Goal: Check status

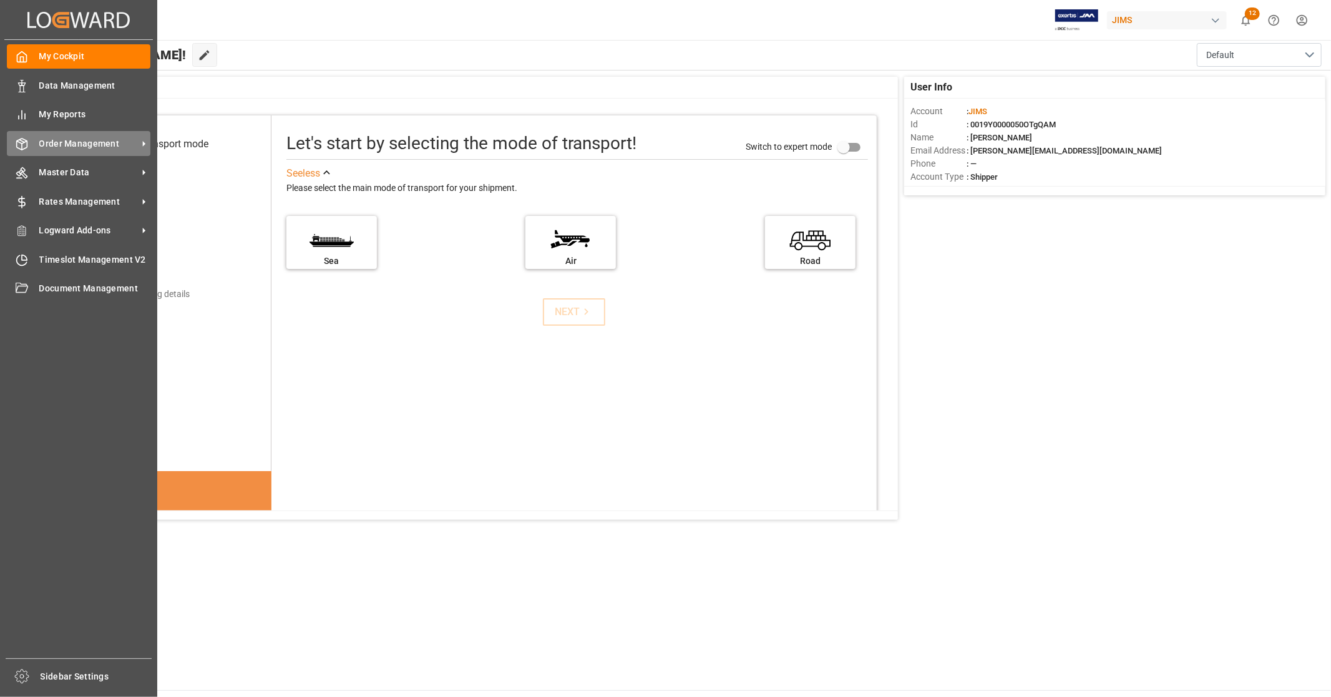
click at [89, 141] on span "Order Management" at bounding box center [88, 143] width 99 height 13
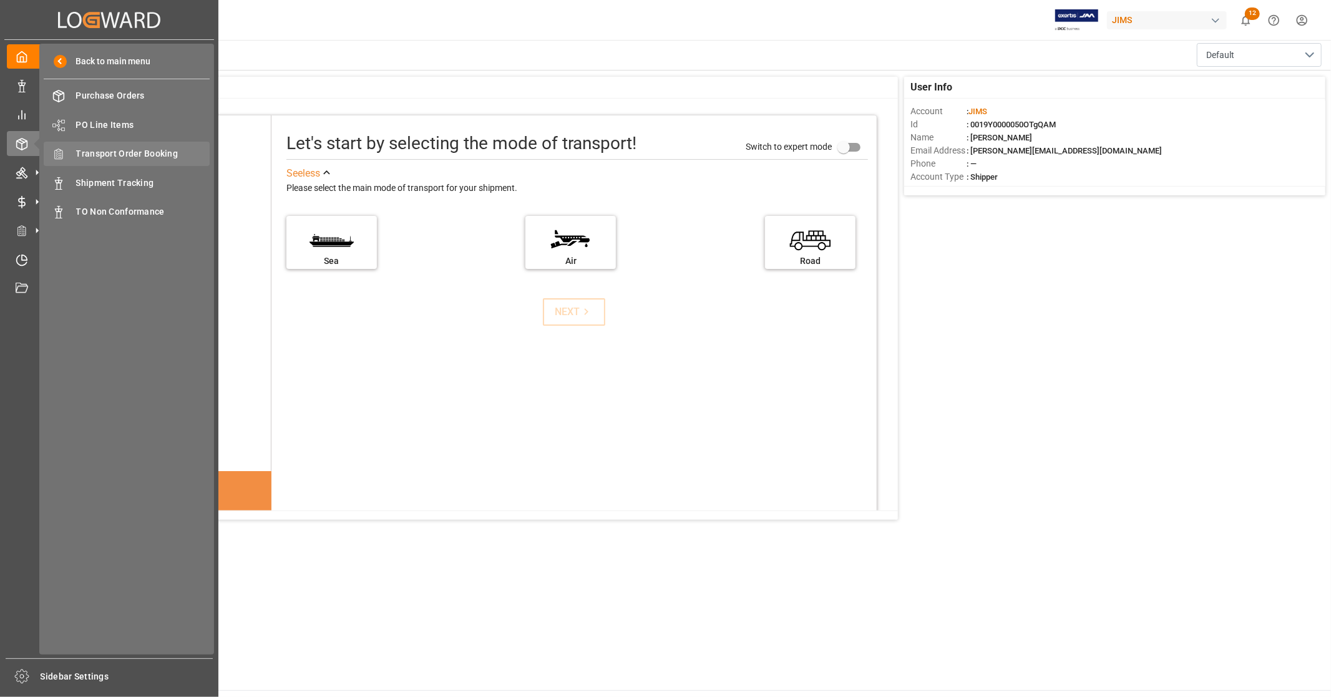
click at [163, 158] on span "Transport Order Booking" at bounding box center [143, 153] width 134 height 13
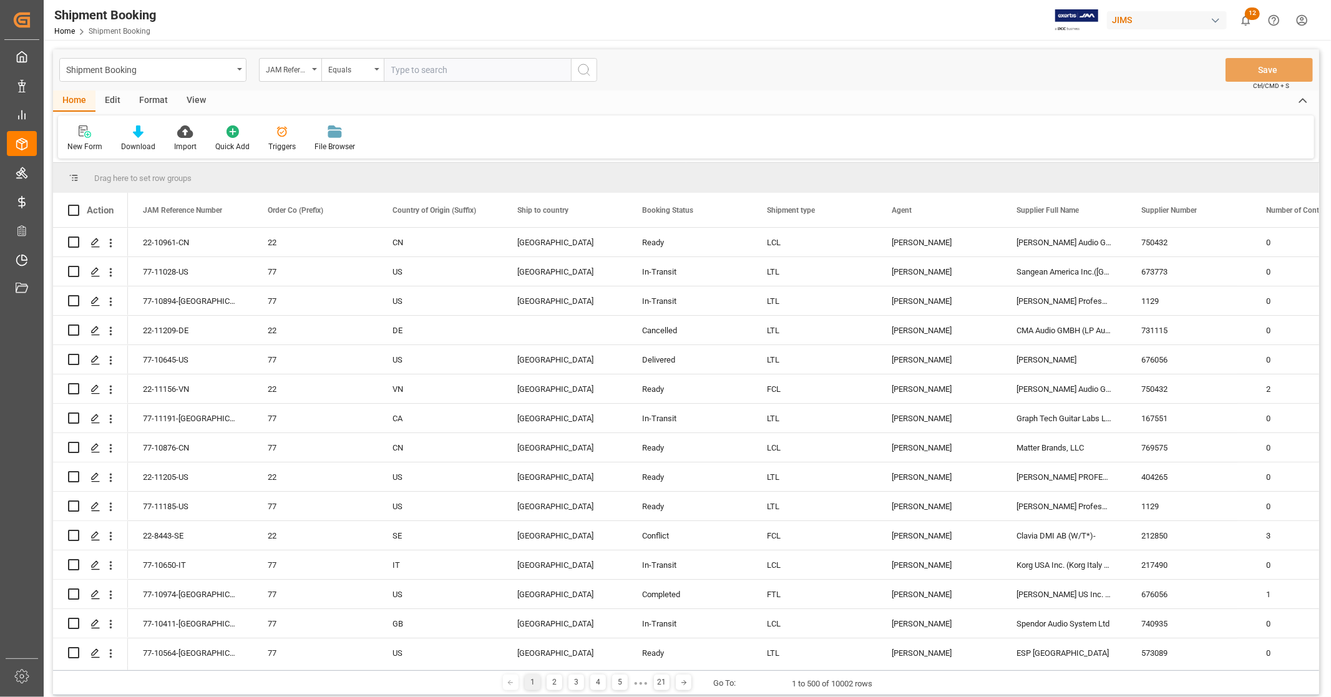
click at [450, 67] on input "text" at bounding box center [477, 70] width 187 height 24
type input "22-10007-CN"
click at [583, 69] on icon "search button" at bounding box center [584, 69] width 15 height 15
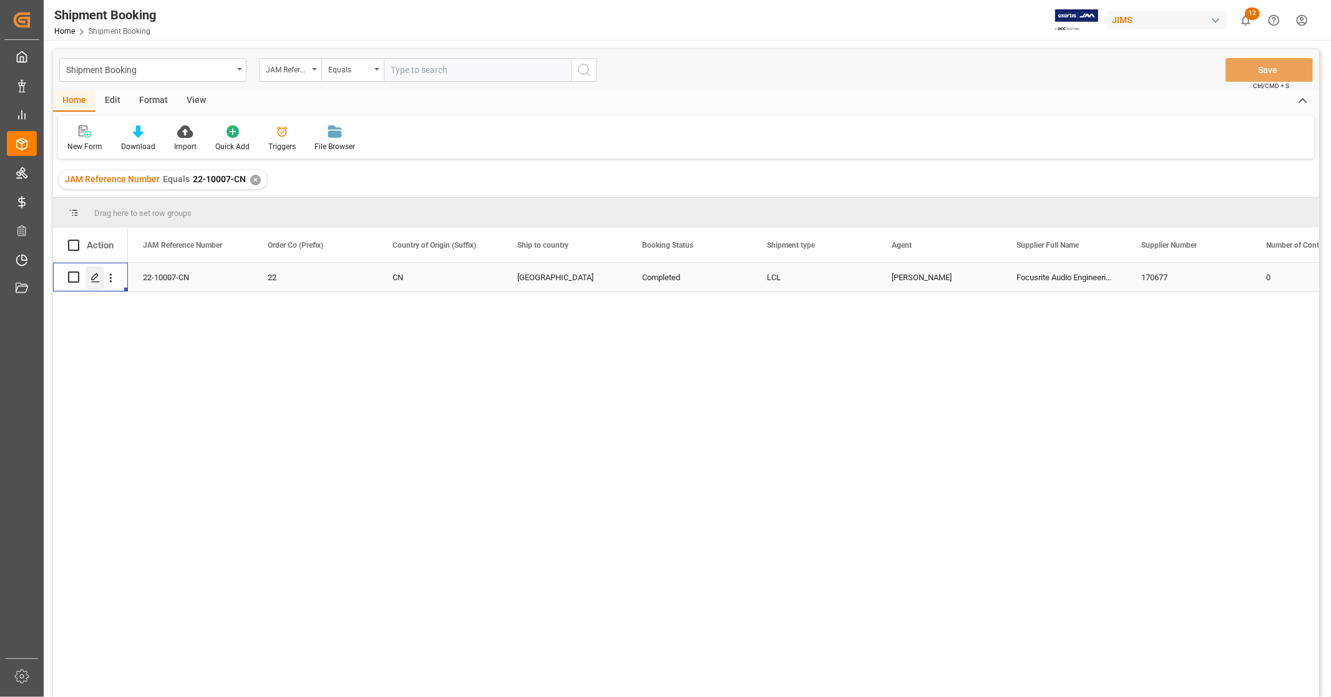
click at [95, 279] on icon "Press SPACE to select this row." at bounding box center [95, 278] width 10 height 10
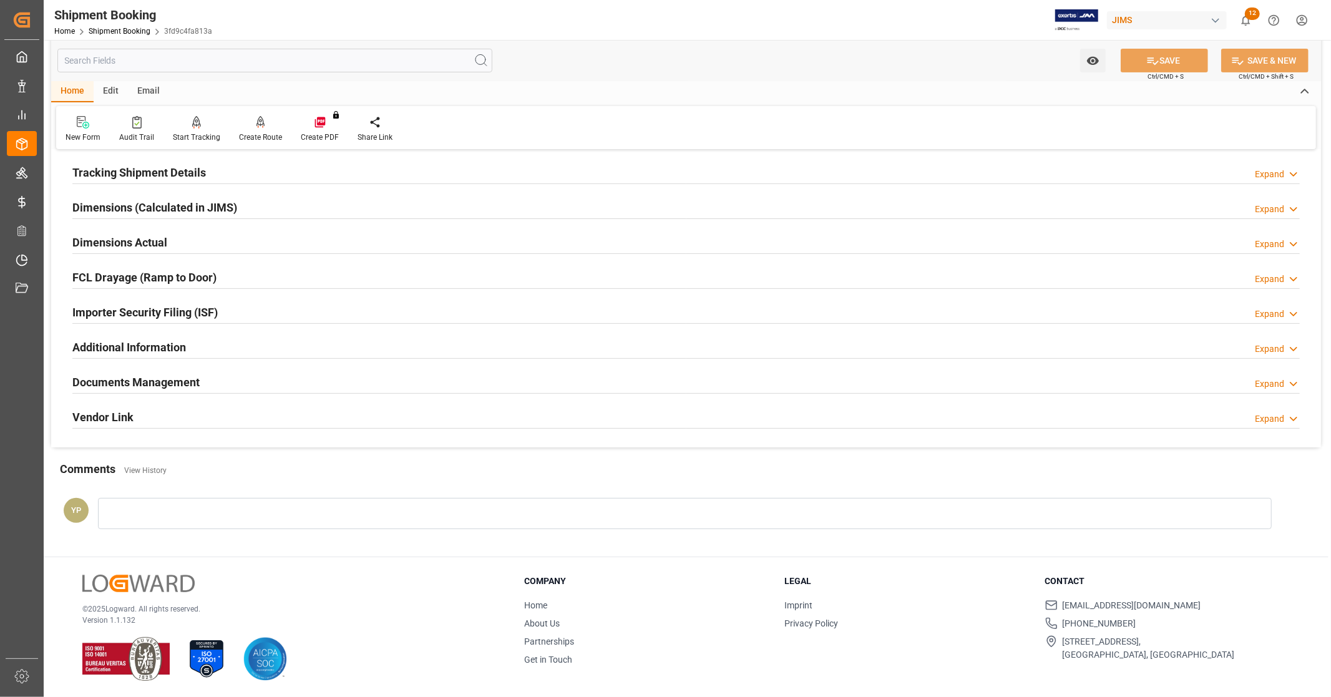
scroll to position [240, 0]
click at [168, 374] on h2 "Documents Management" at bounding box center [135, 381] width 127 height 17
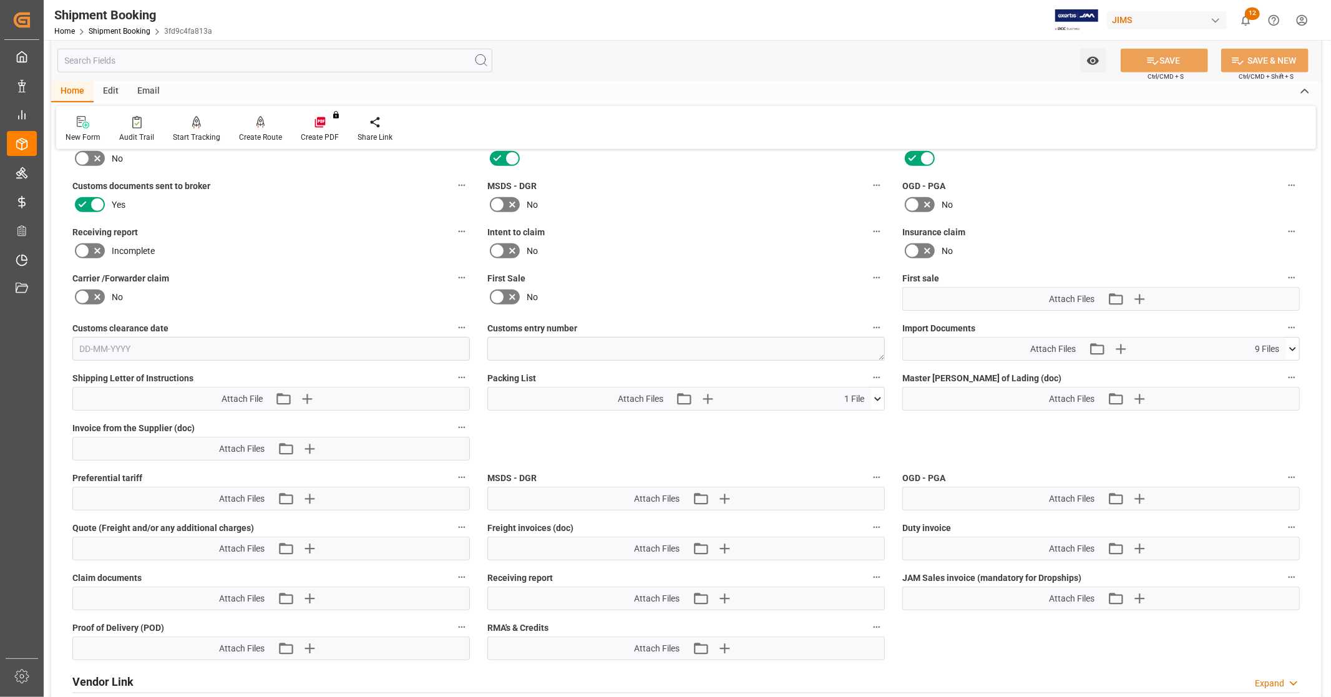
scroll to position [518, 0]
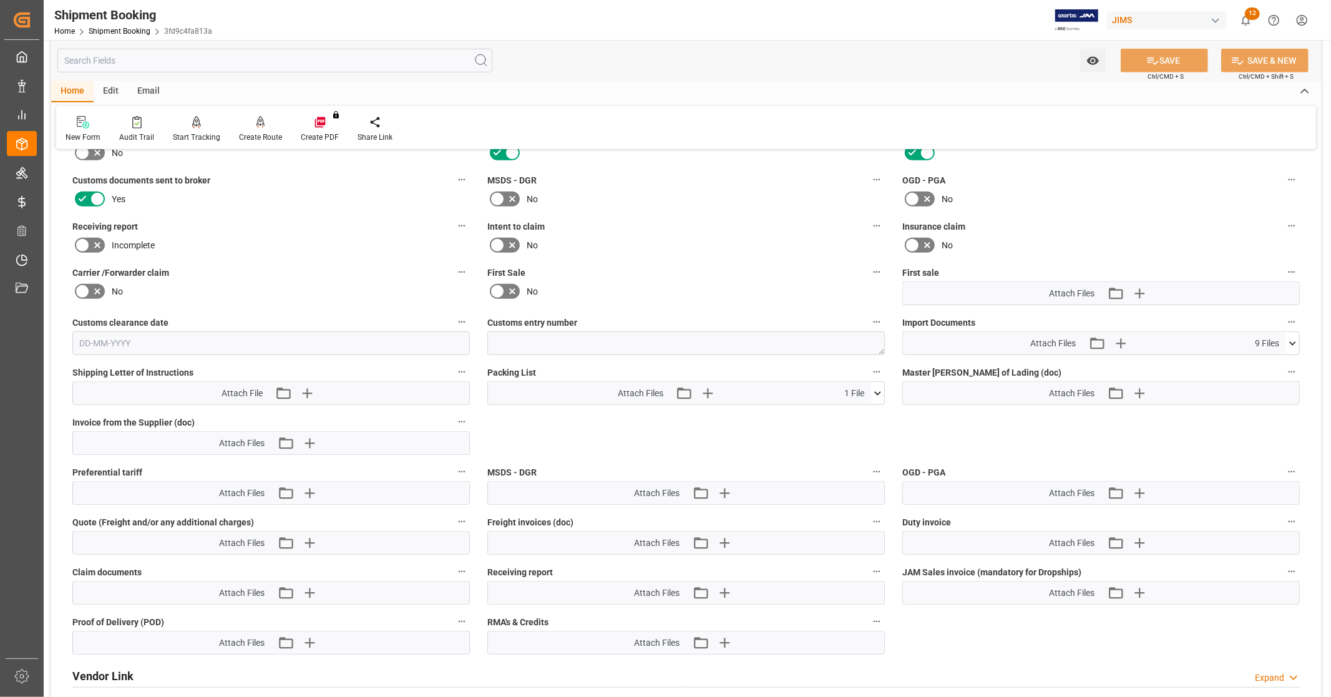
click at [1299, 343] on icon at bounding box center [1292, 343] width 13 height 13
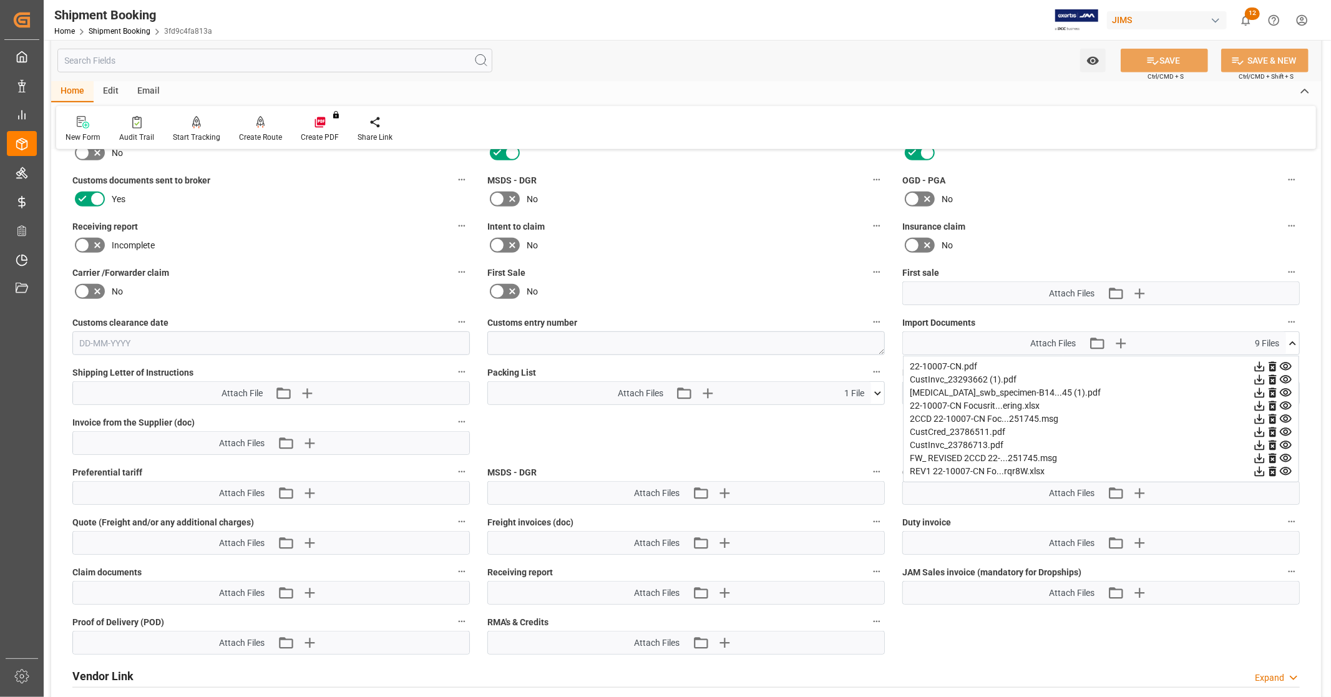
click at [1257, 391] on icon at bounding box center [1259, 392] width 13 height 13
click at [1259, 404] on icon at bounding box center [1260, 406] width 10 height 10
click at [1256, 469] on icon at bounding box center [1259, 471] width 13 height 13
click at [1257, 432] on icon at bounding box center [1259, 432] width 13 height 13
click at [1257, 443] on icon at bounding box center [1259, 445] width 13 height 13
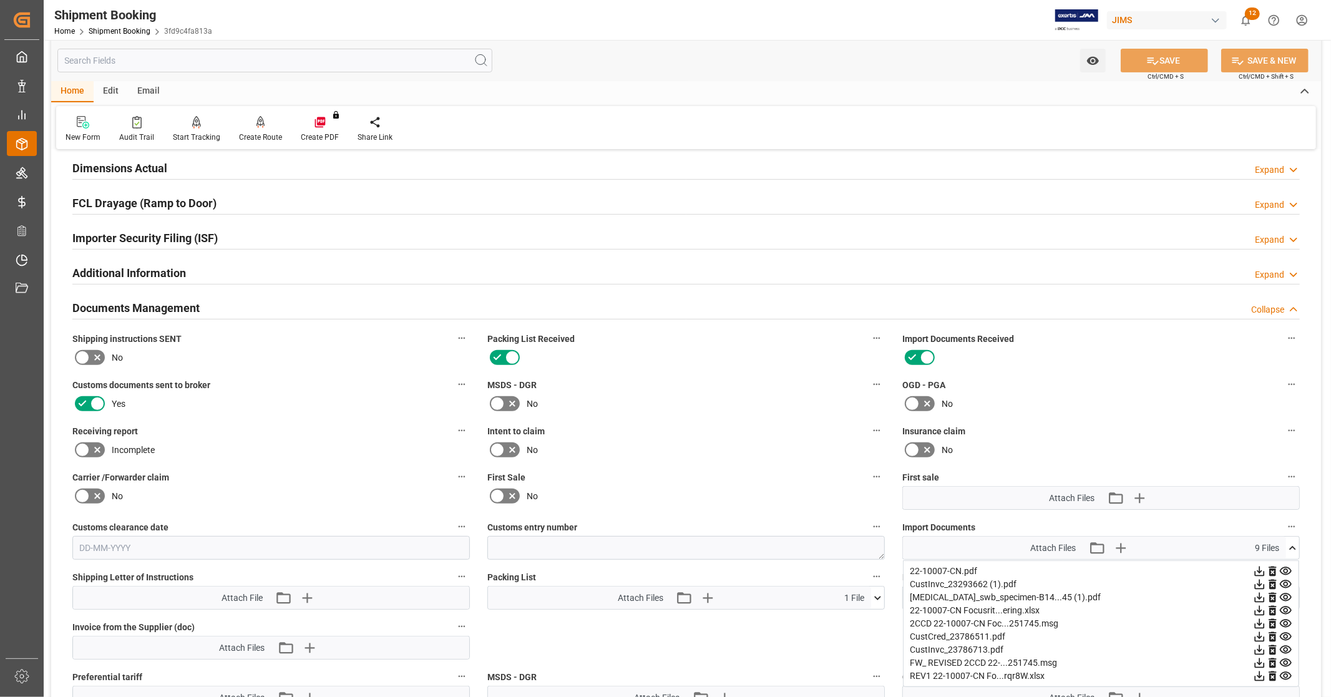
scroll to position [102, 0]
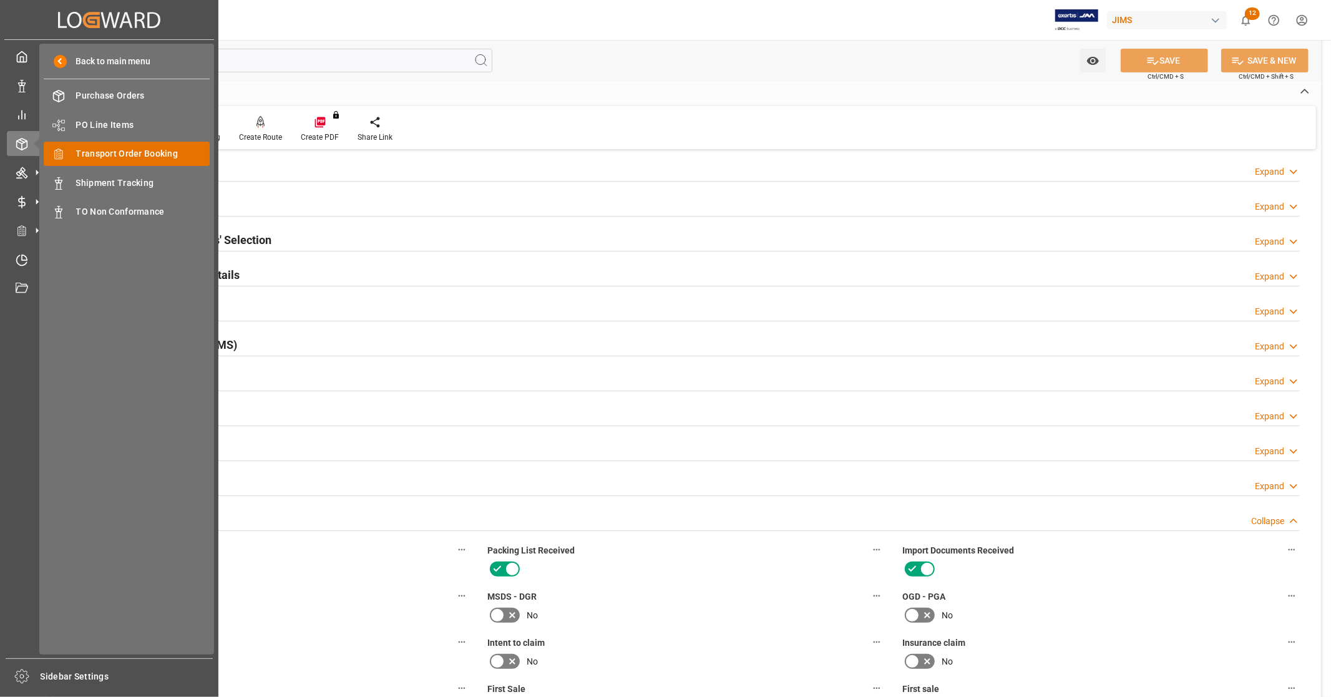
click at [170, 154] on span "Transport Order Booking" at bounding box center [143, 153] width 134 height 13
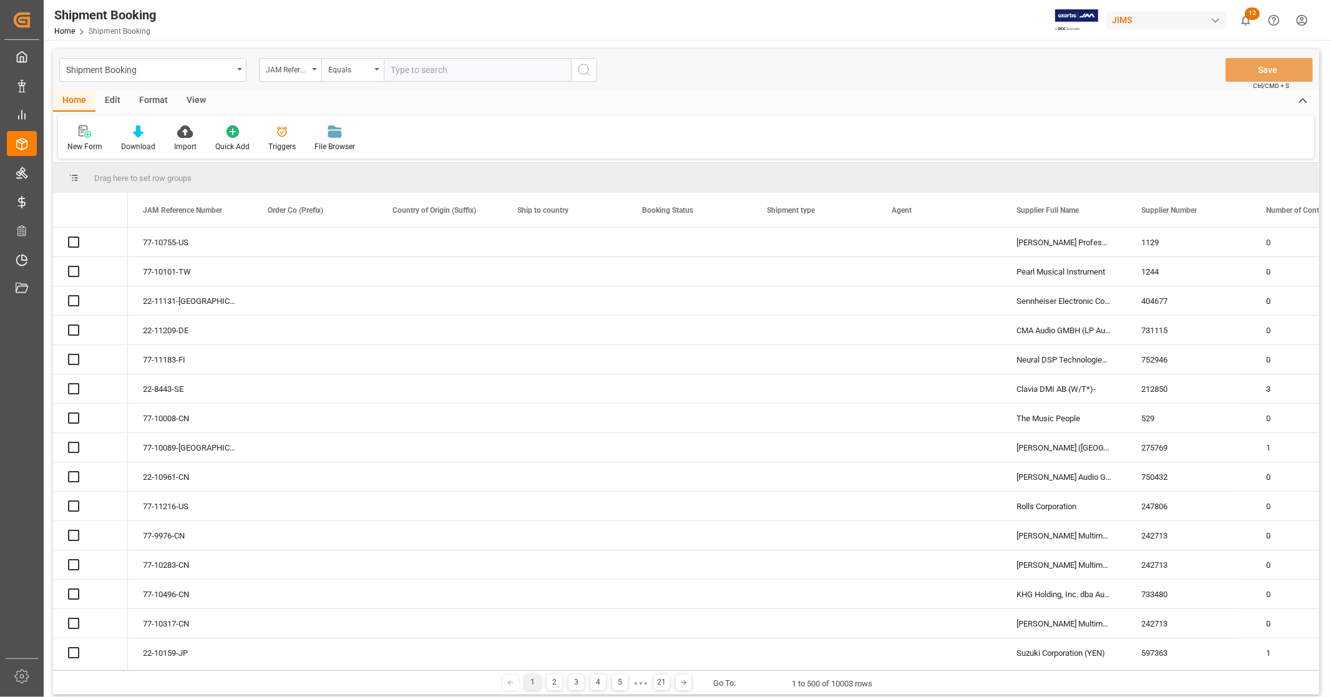
click at [460, 70] on input "text" at bounding box center [477, 70] width 187 height 24
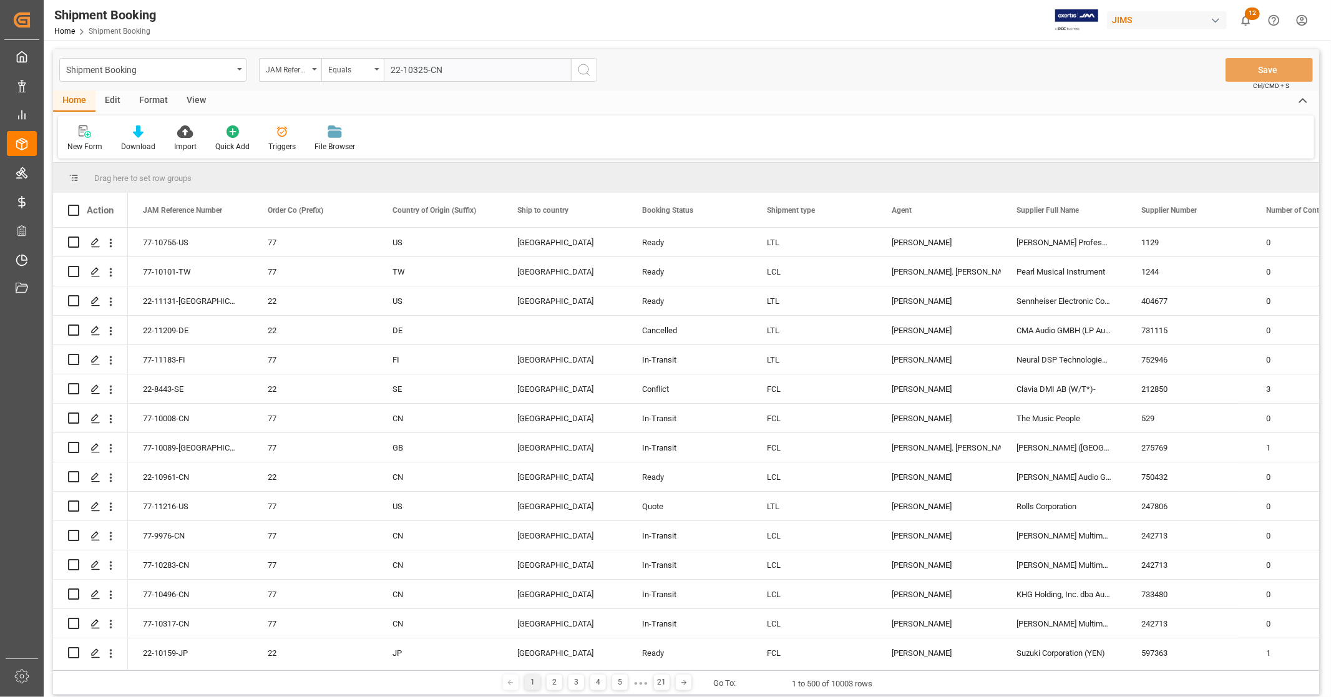
type input "22-10325-CN"
click at [577, 74] on icon "search button" at bounding box center [584, 69] width 15 height 15
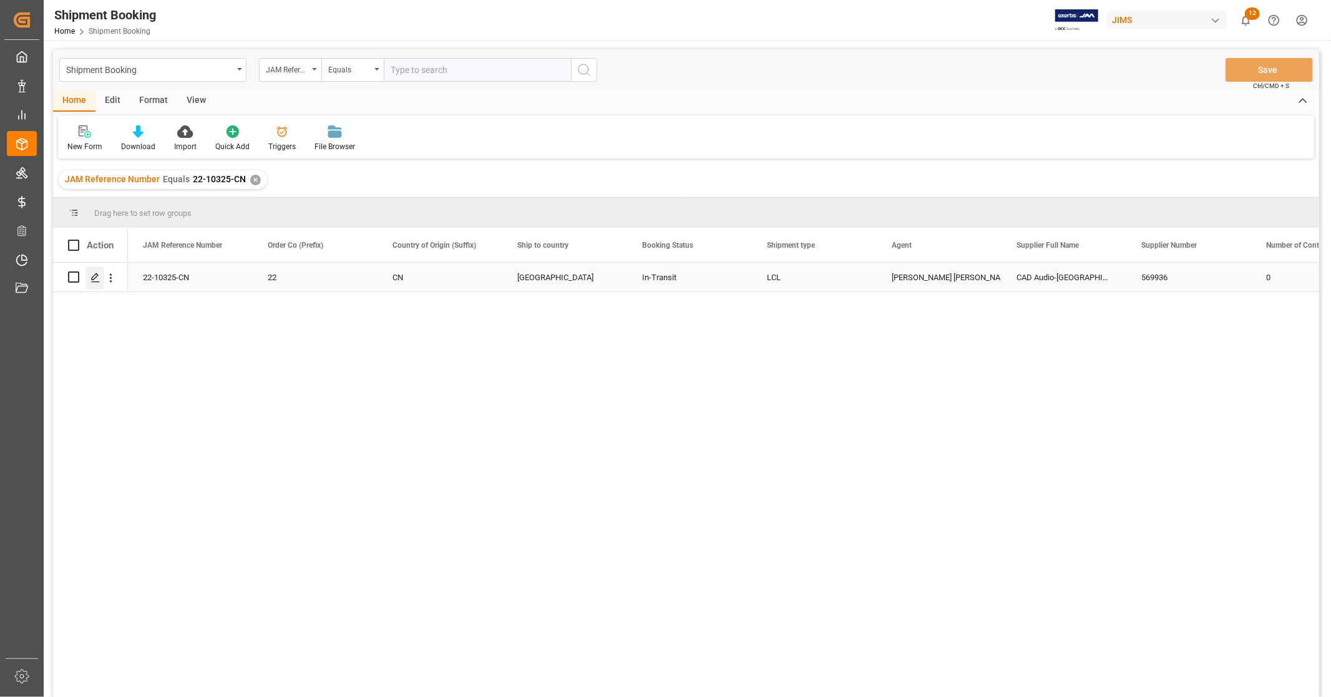
click at [96, 276] on polygon "Press SPACE to select this row." at bounding box center [95, 276] width 6 height 6
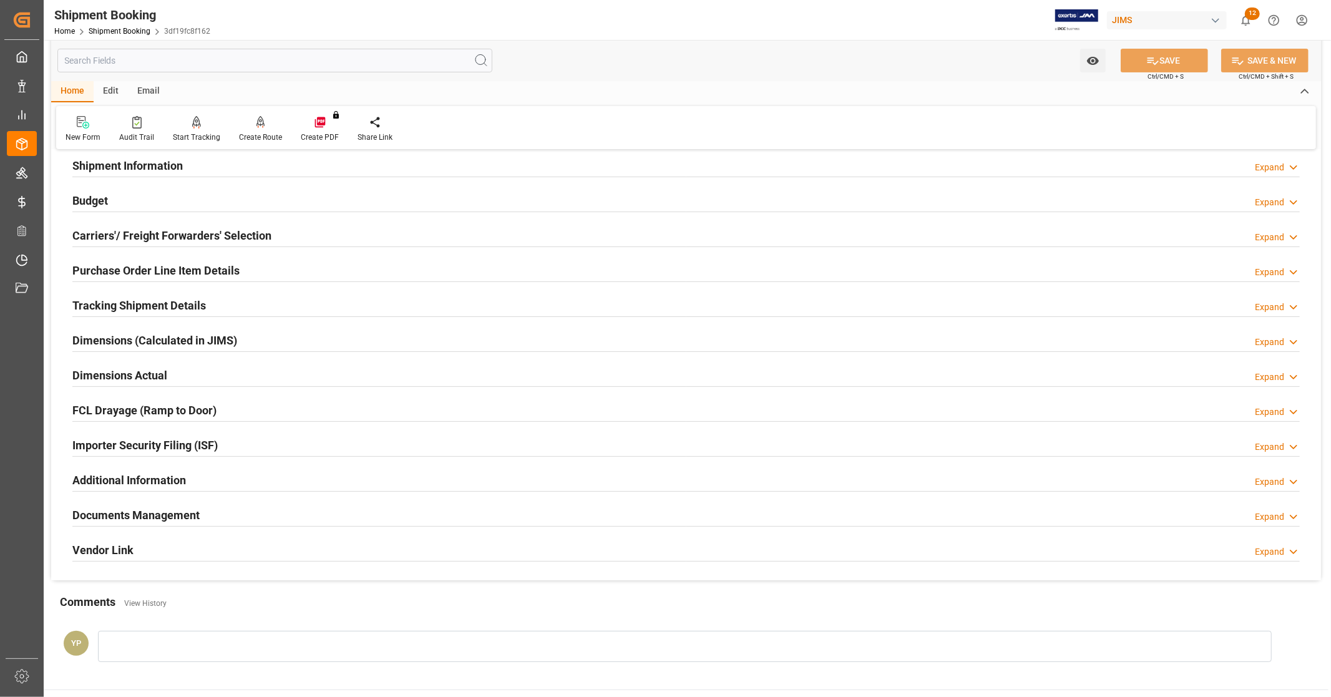
scroll to position [240, 0]
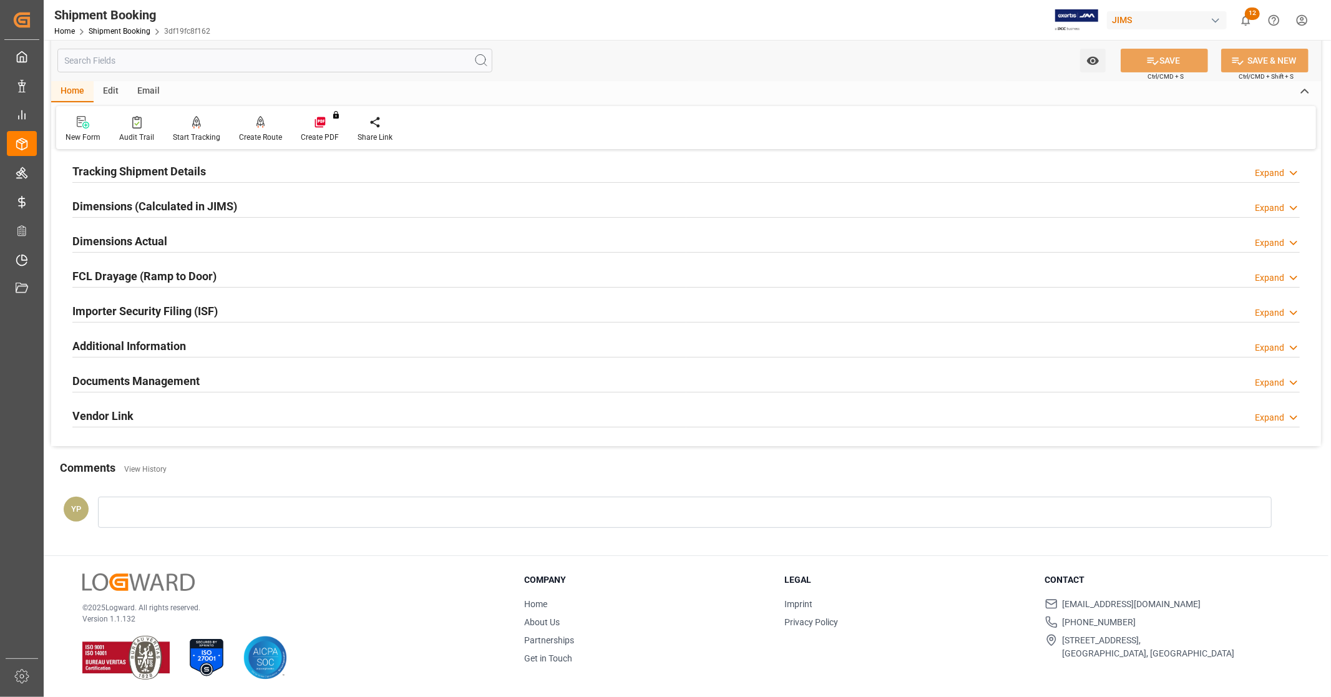
click at [173, 383] on h2 "Documents Management" at bounding box center [135, 381] width 127 height 17
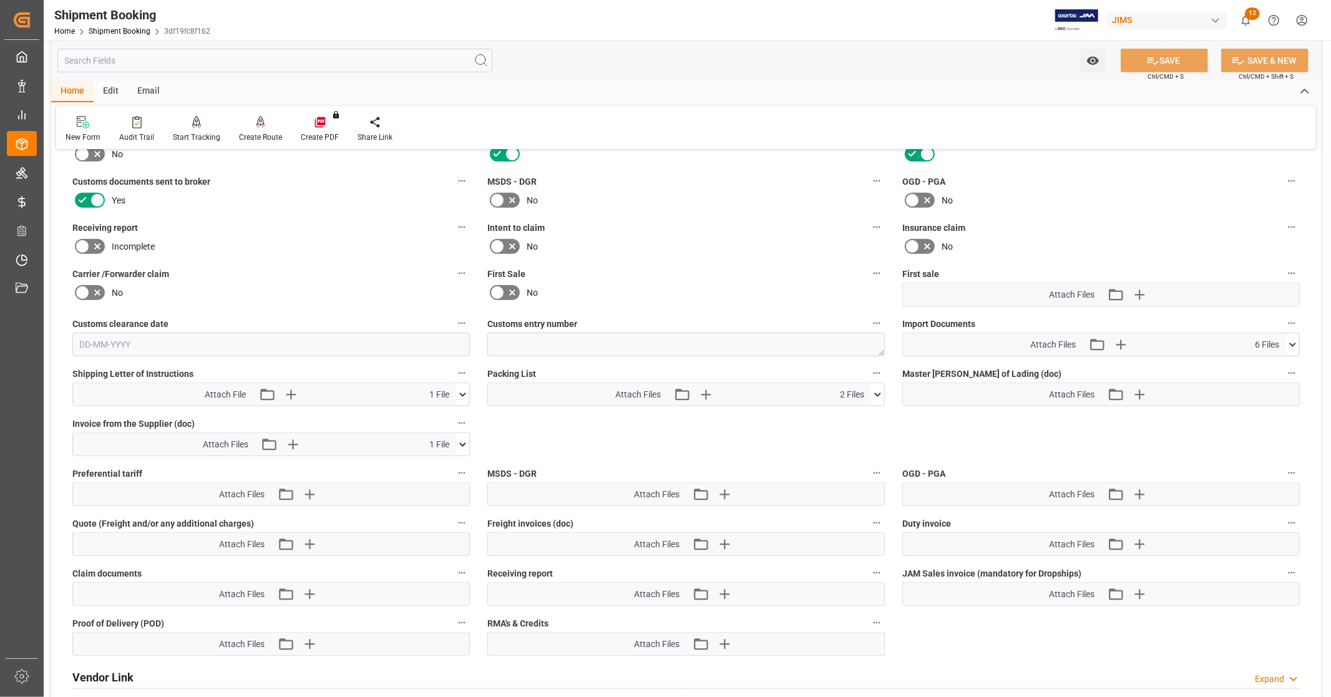
scroll to position [518, 0]
click at [1289, 337] on icon at bounding box center [1292, 343] width 13 height 13
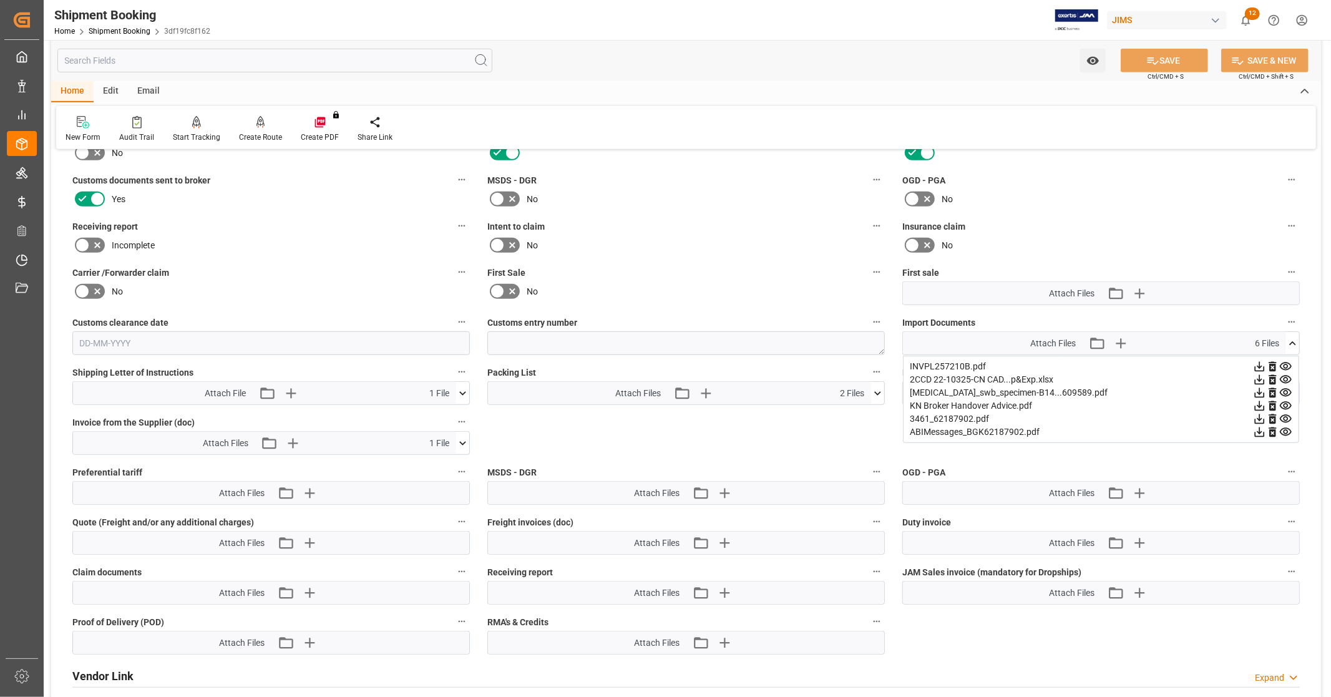
click at [1261, 376] on icon at bounding box center [1259, 379] width 13 height 13
click at [1259, 391] on icon at bounding box center [1260, 393] width 10 height 10
click at [1261, 362] on icon at bounding box center [1259, 366] width 13 height 13
click at [1295, 339] on icon at bounding box center [1292, 343] width 13 height 13
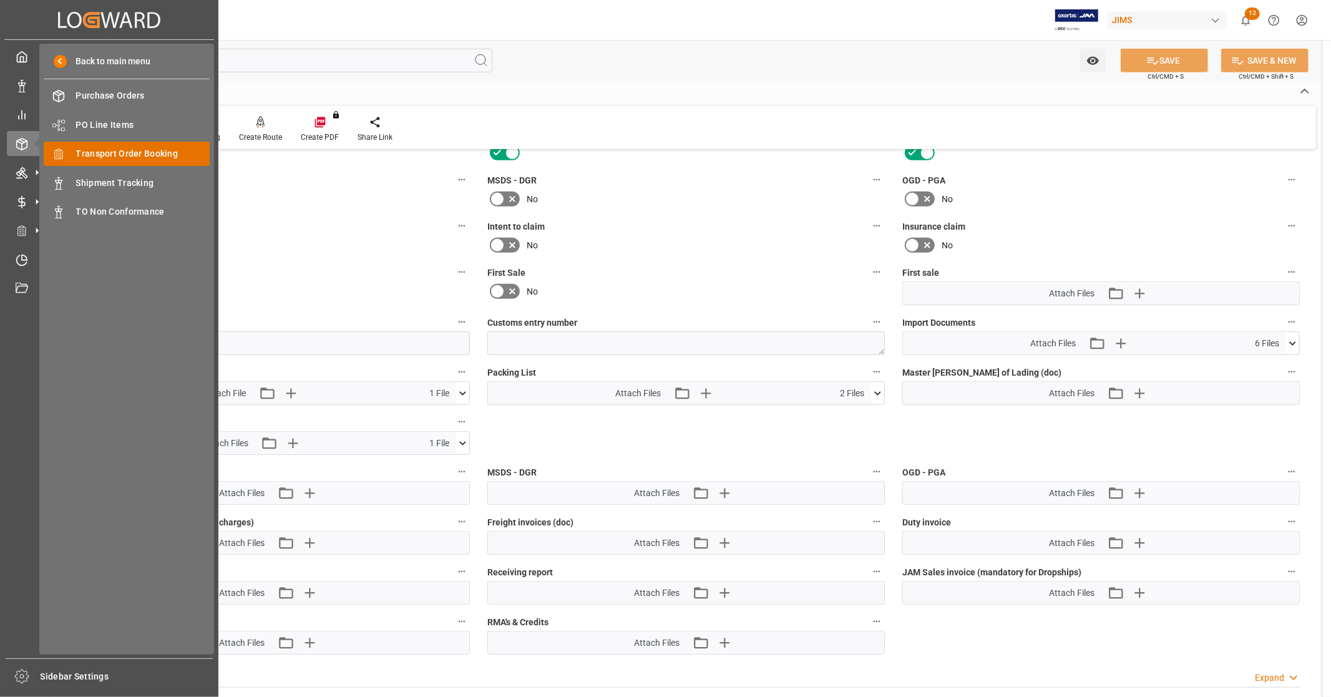
click at [131, 157] on span "Transport Order Booking" at bounding box center [143, 153] width 134 height 13
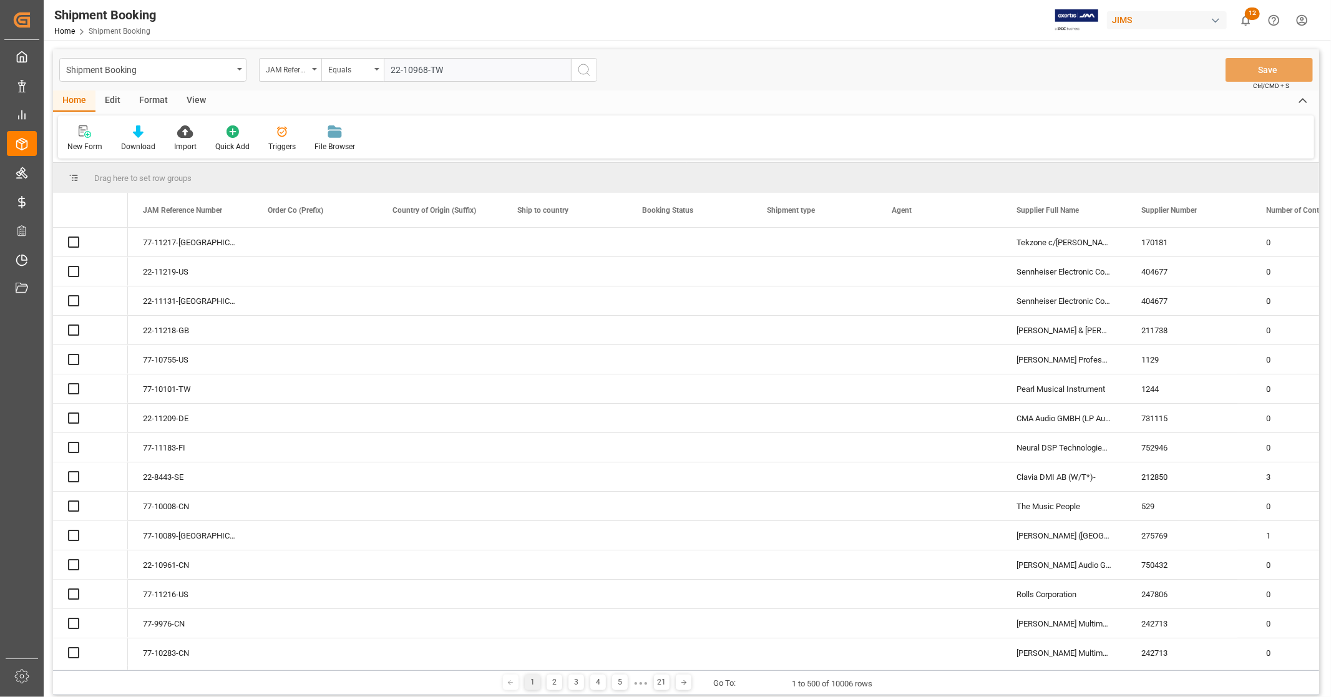
type input "22-10968-TW"
click at [589, 74] on icon "search button" at bounding box center [584, 69] width 15 height 15
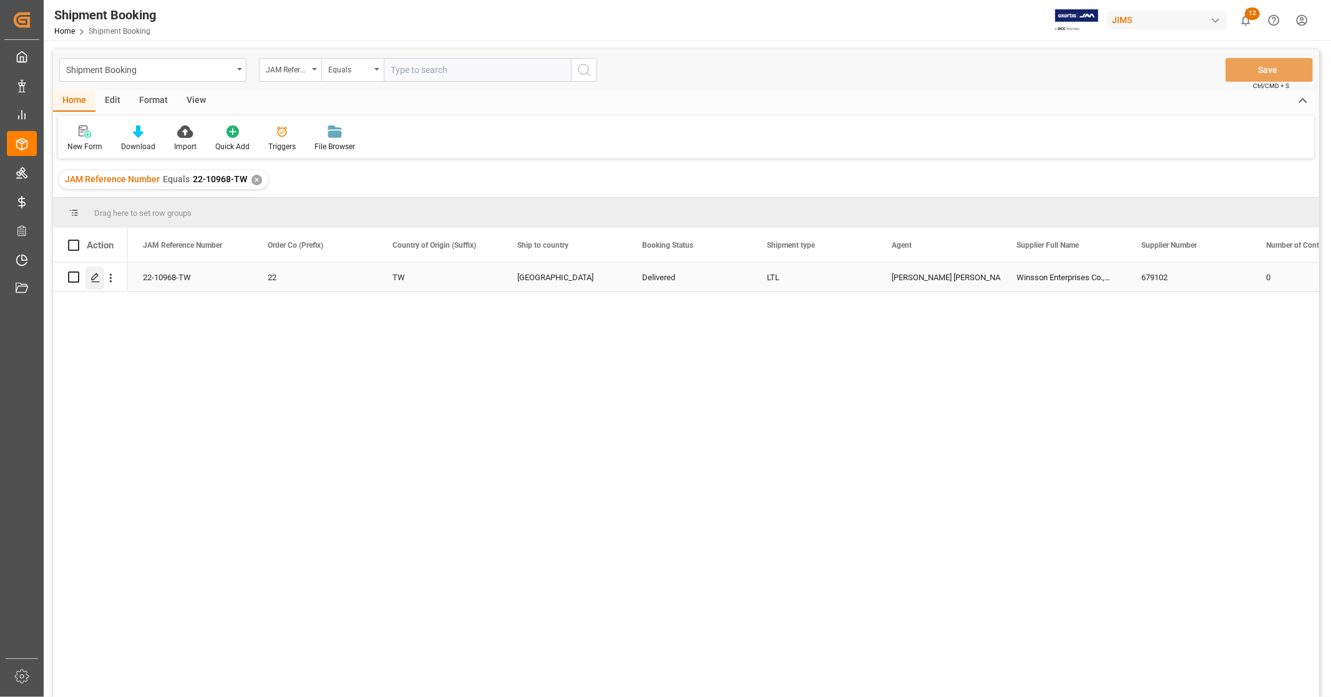
click at [97, 277] on icon "Press SPACE to select this row." at bounding box center [95, 278] width 10 height 10
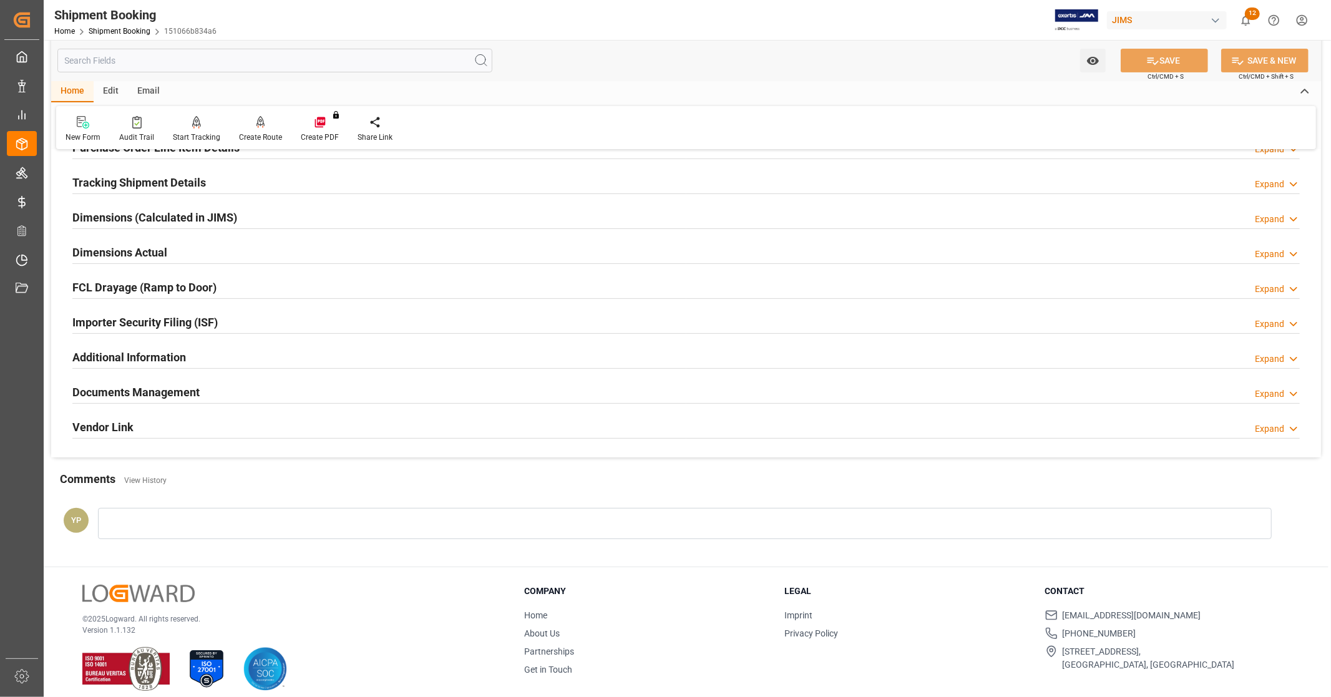
scroll to position [240, 0]
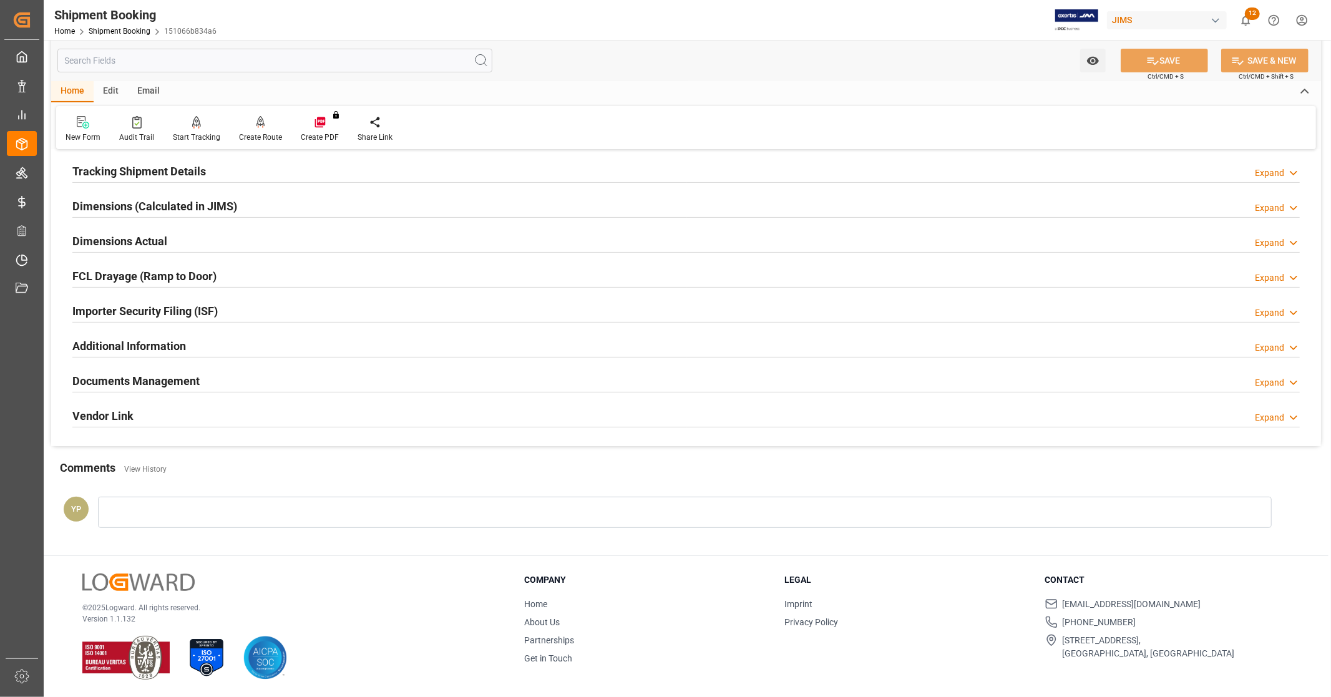
click at [204, 381] on div "Documents Management Expand" at bounding box center [685, 380] width 1227 height 24
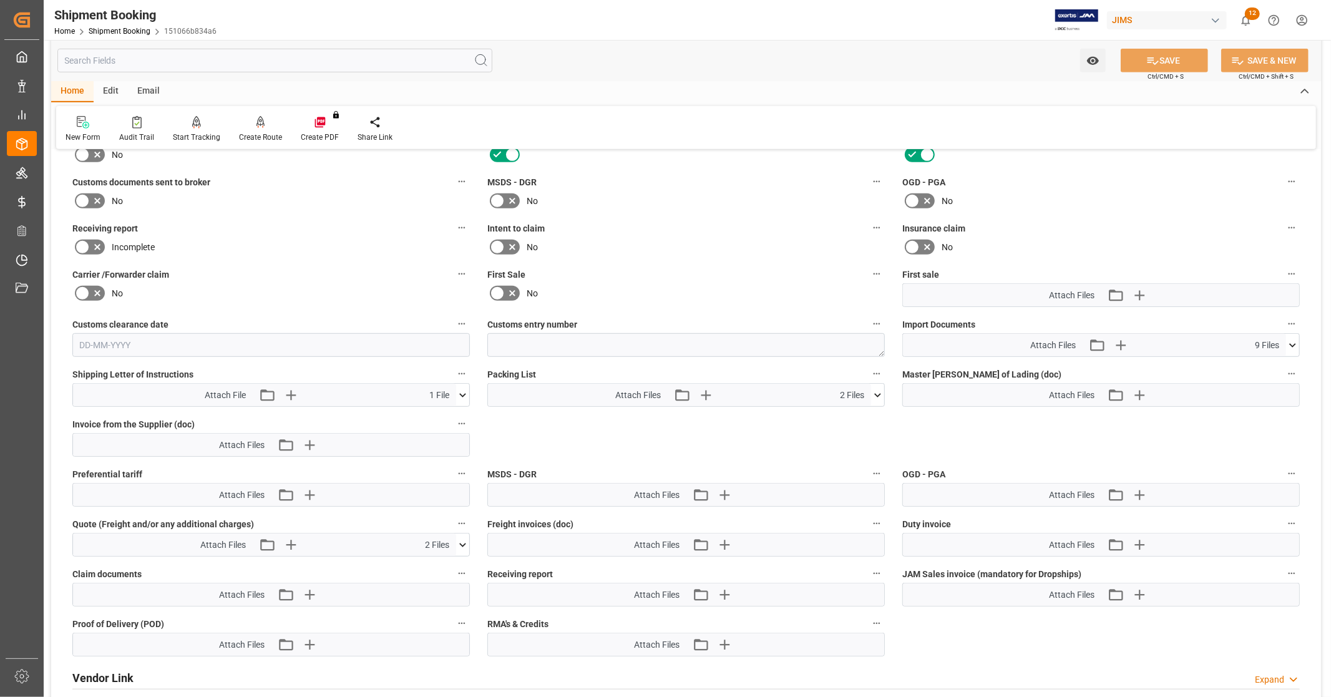
scroll to position [518, 0]
click at [1296, 339] on icon at bounding box center [1292, 343] width 13 height 13
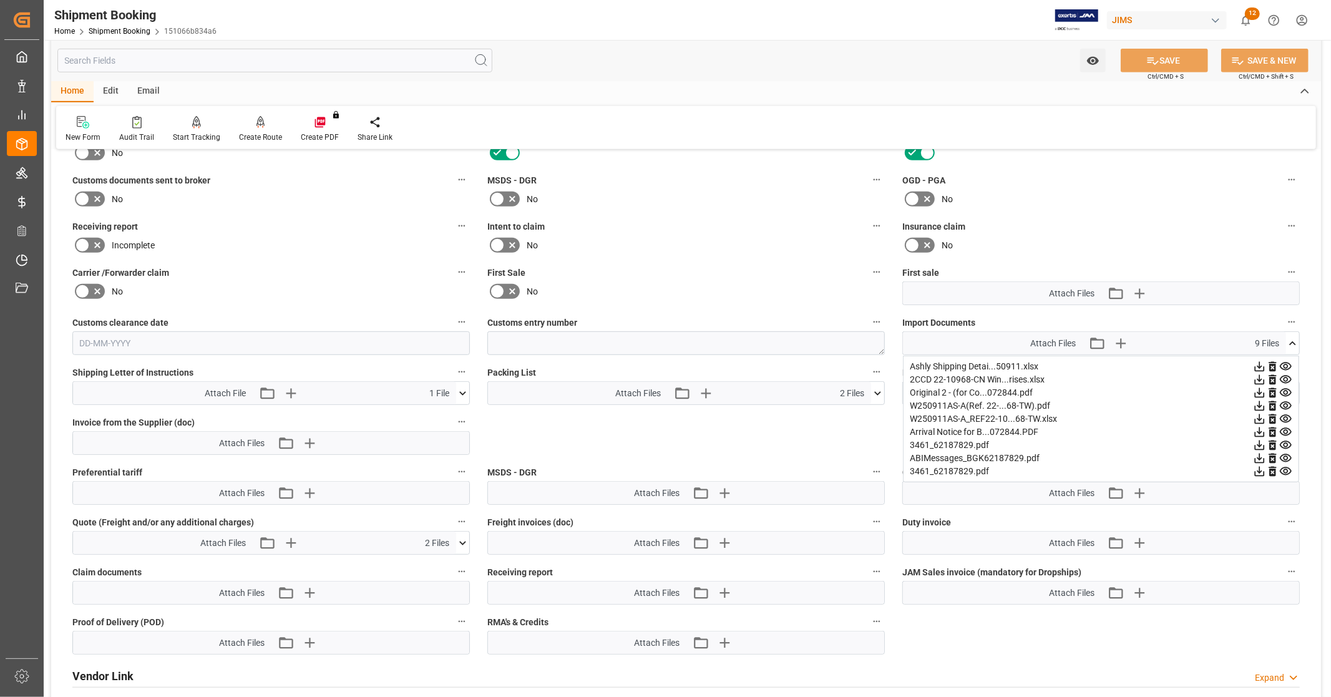
click at [1257, 376] on icon at bounding box center [1259, 379] width 13 height 13
click at [1259, 391] on icon at bounding box center [1260, 393] width 10 height 10
click at [1258, 402] on icon at bounding box center [1259, 405] width 13 height 13
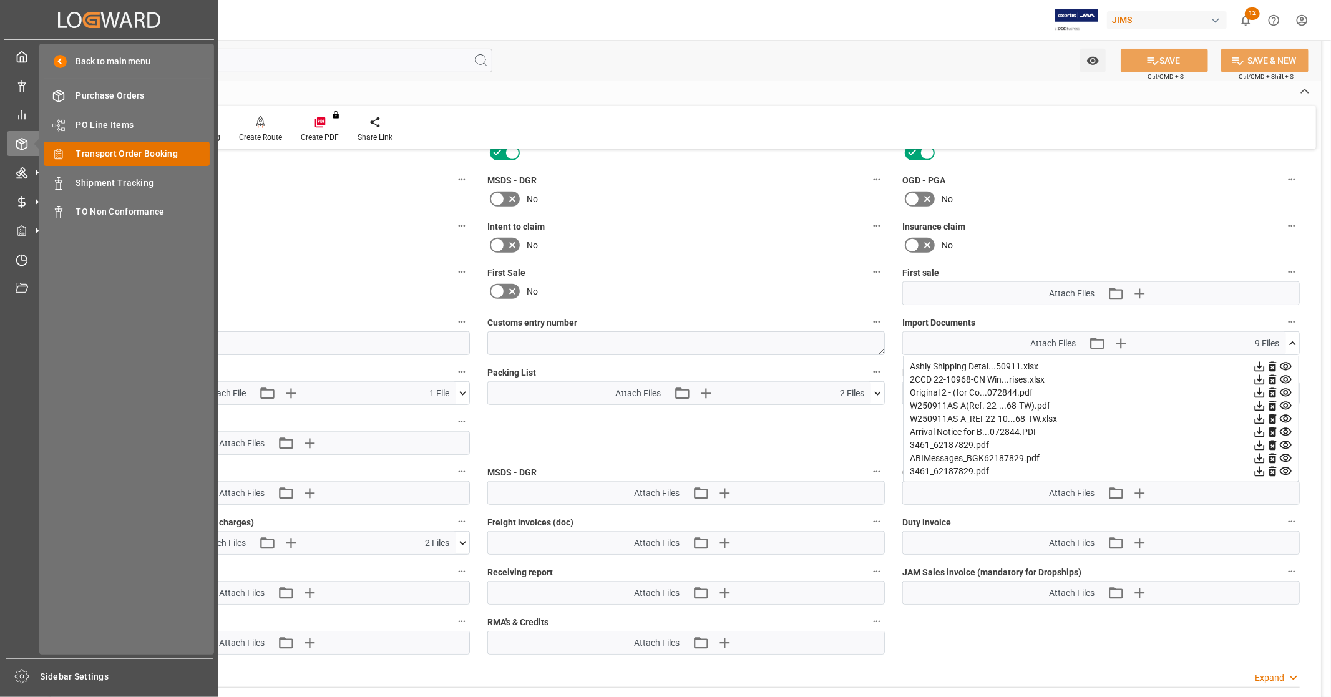
click at [152, 153] on span "Transport Order Booking" at bounding box center [143, 153] width 134 height 13
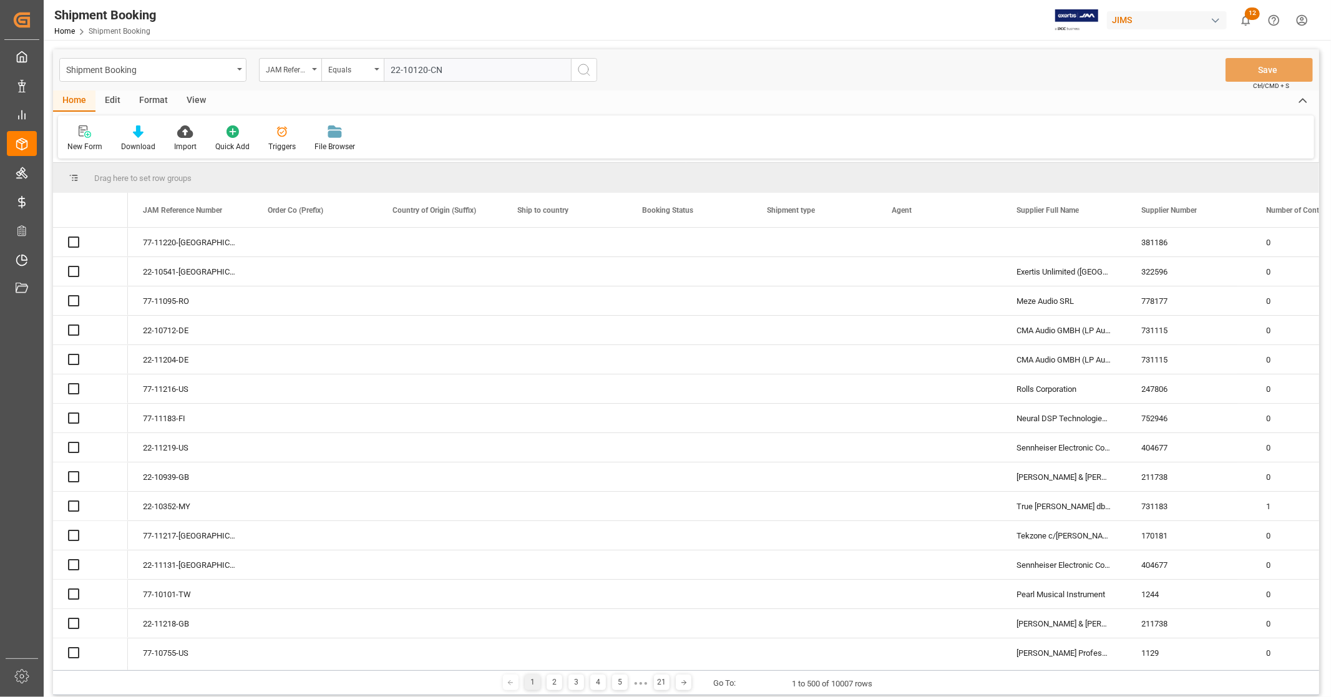
type input "22-10120-CN"
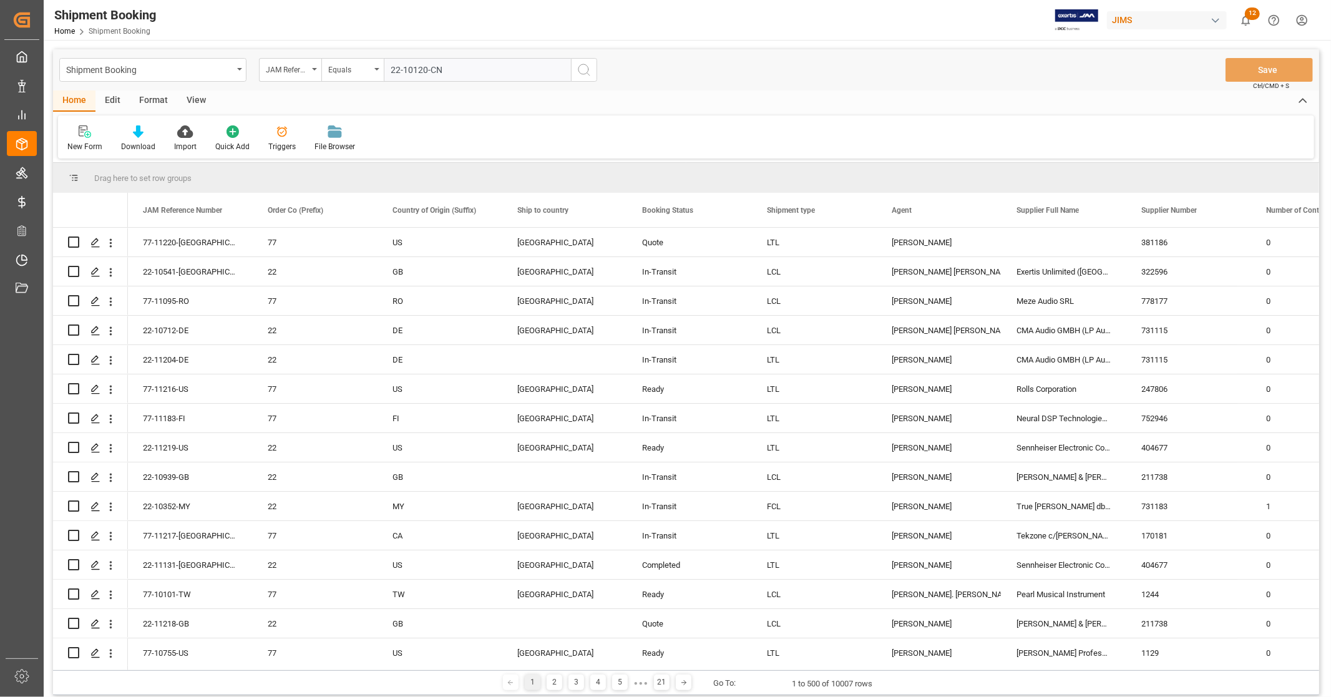
click at [577, 73] on icon "search button" at bounding box center [584, 69] width 15 height 15
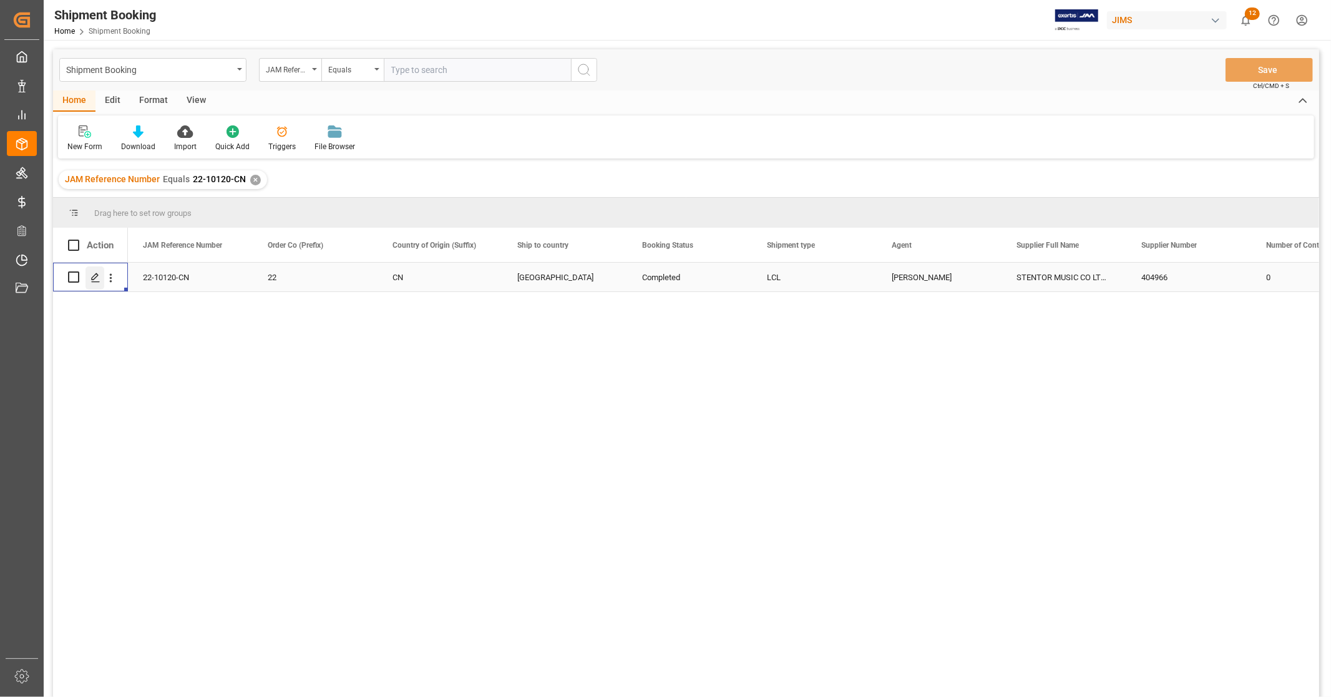
click at [94, 281] on icon "Press SPACE to select this row." at bounding box center [95, 278] width 10 height 10
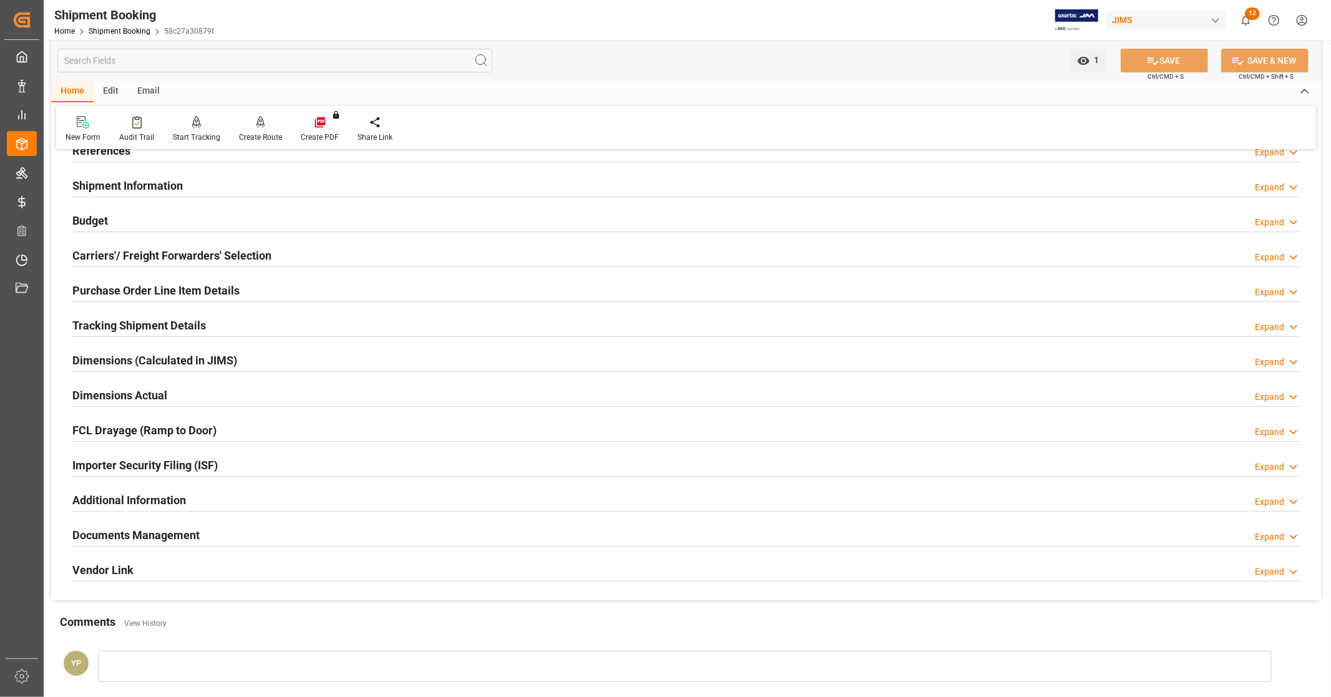
scroll to position [240, 0]
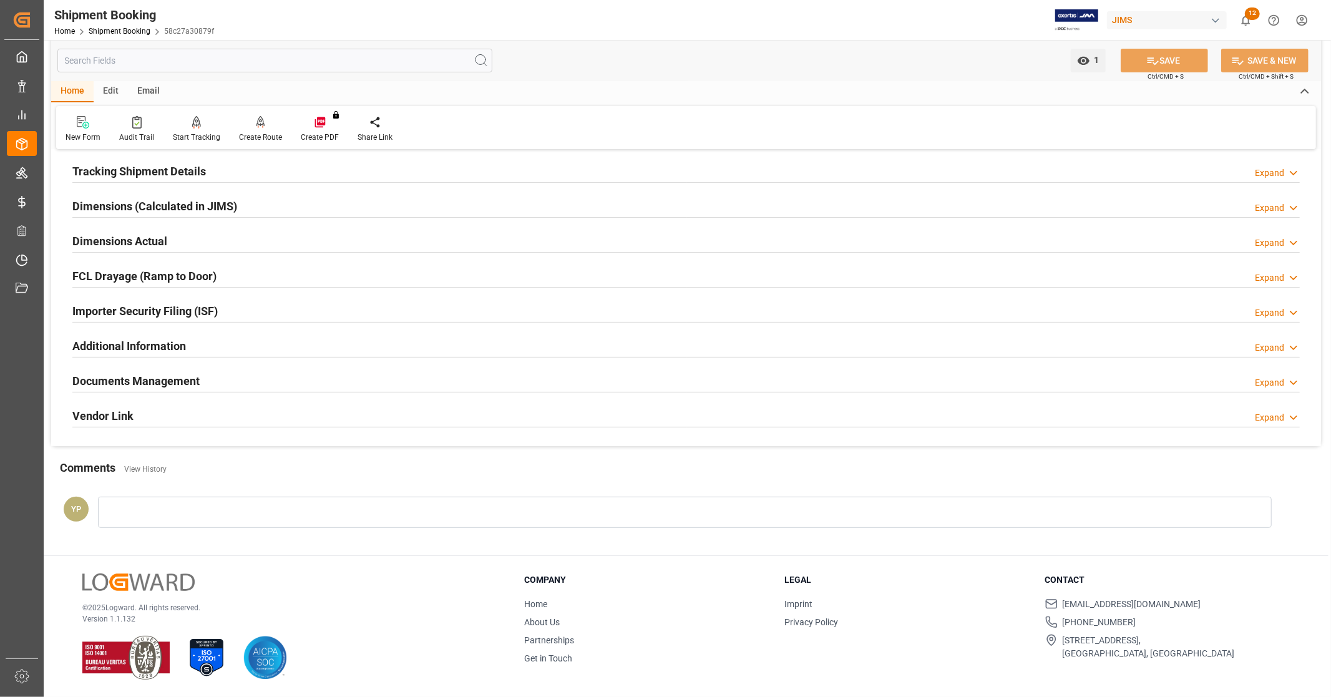
click at [168, 384] on h2 "Documents Management" at bounding box center [135, 381] width 127 height 17
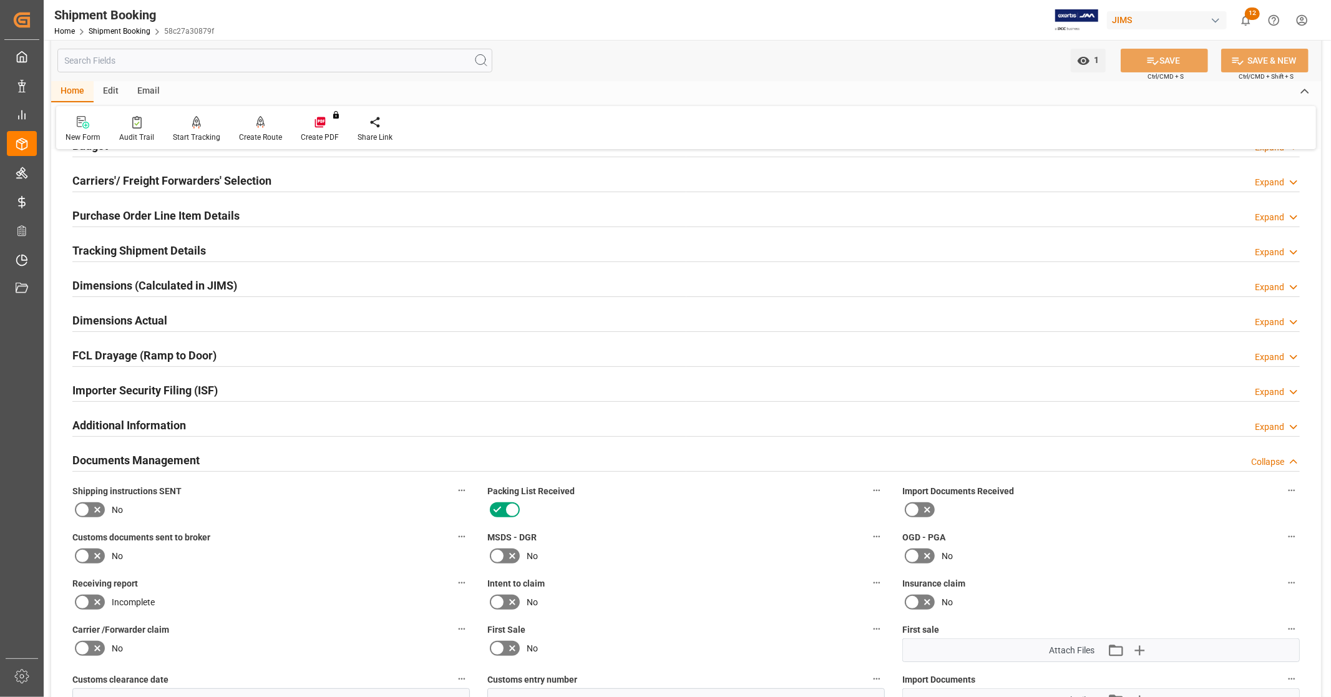
scroll to position [0, 0]
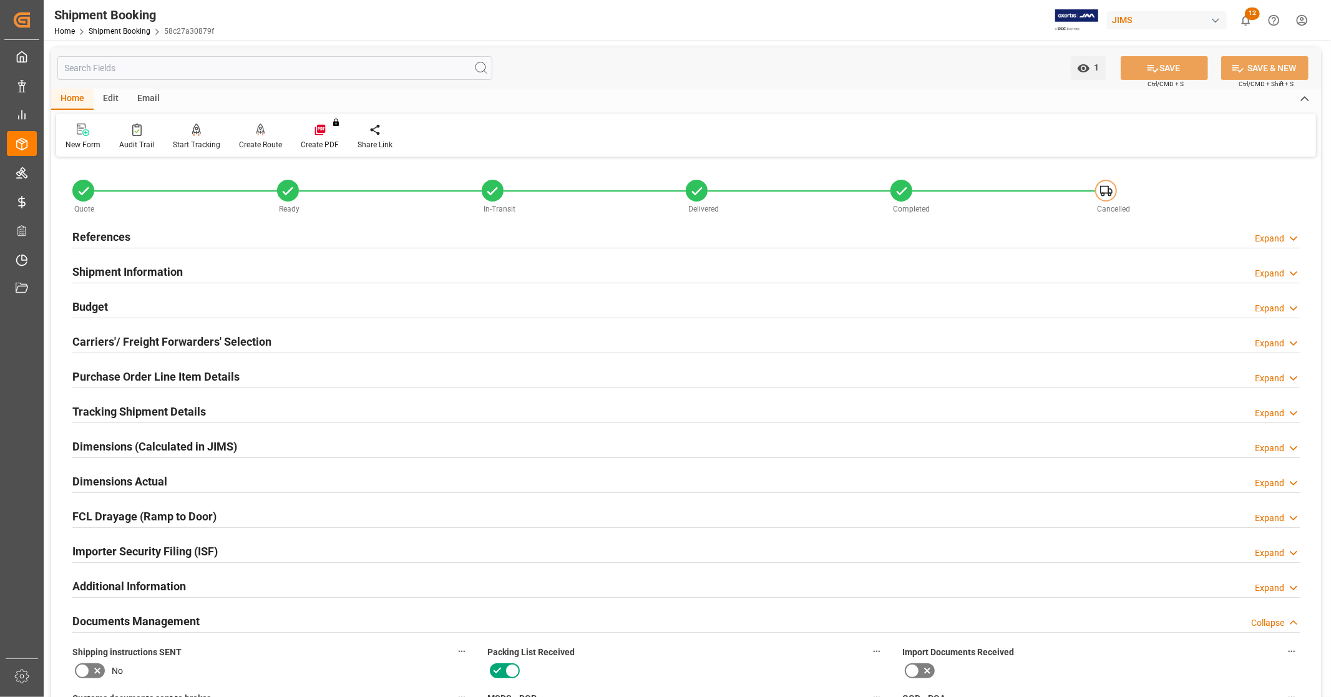
click at [139, 233] on div "References Expand" at bounding box center [685, 236] width 1227 height 24
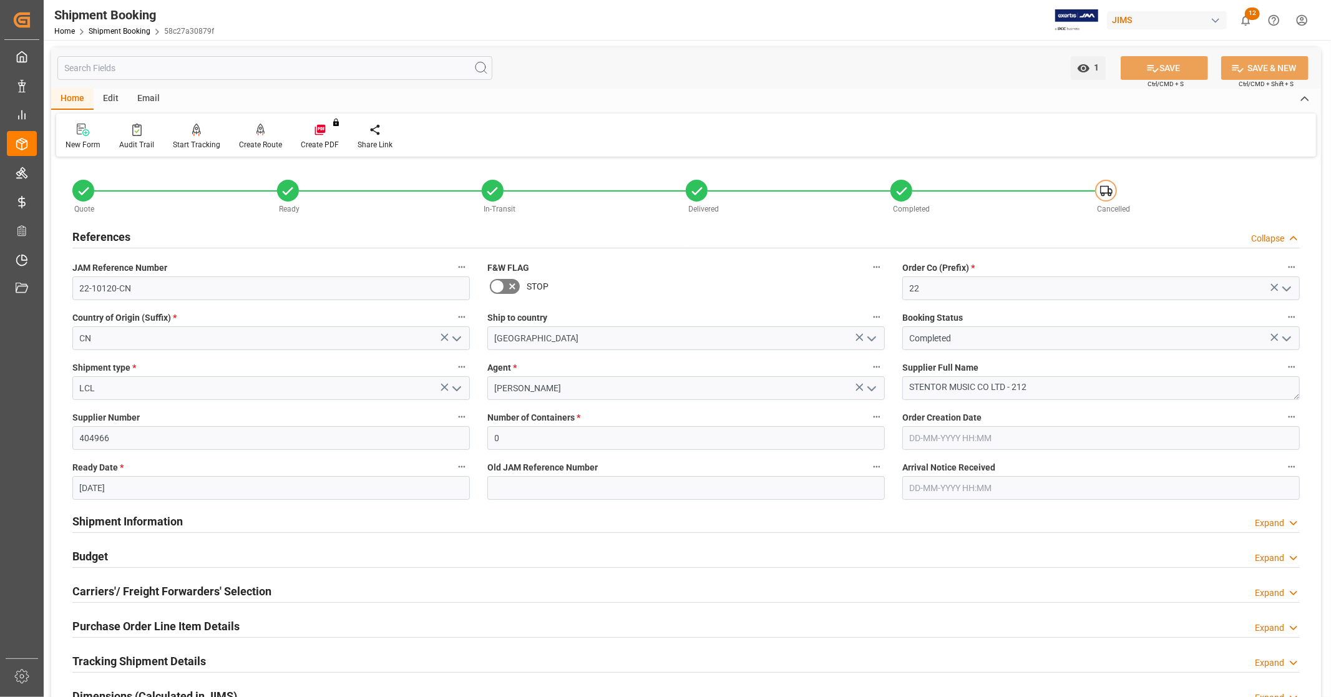
click at [139, 233] on div "References Collapse" at bounding box center [685, 236] width 1227 height 24
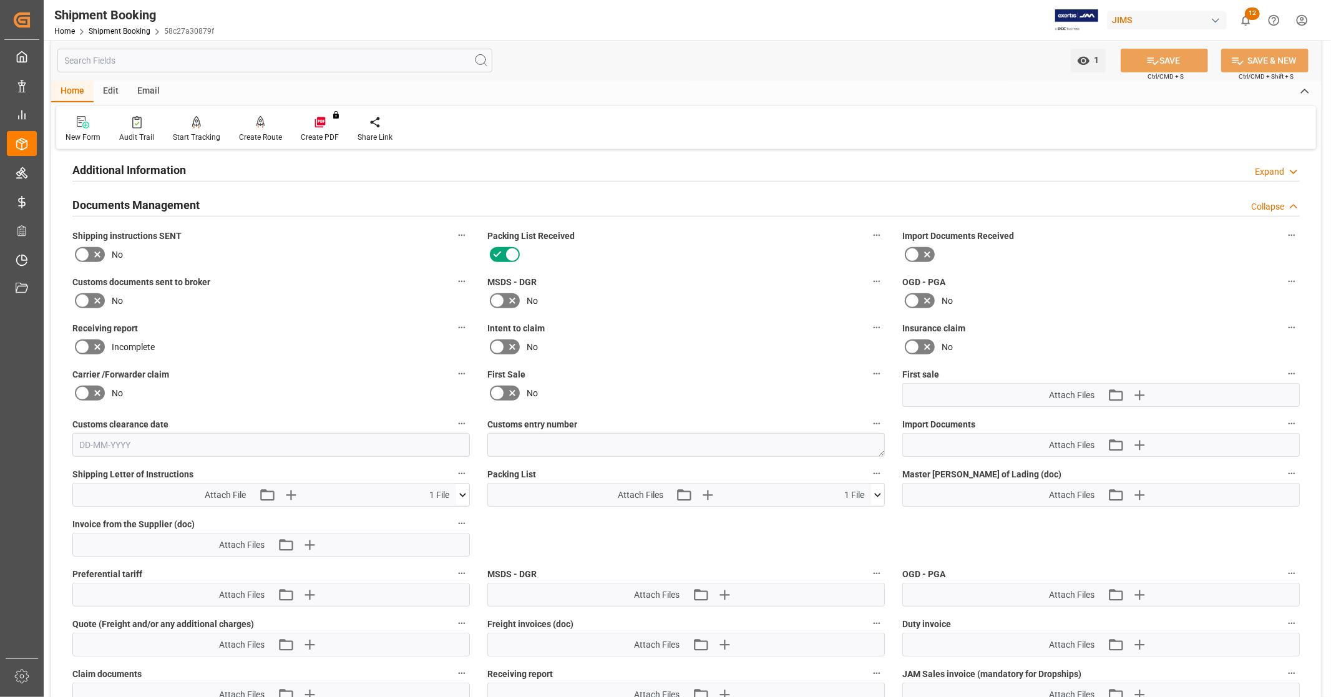
scroll to position [416, 0]
click at [882, 495] on icon at bounding box center [877, 495] width 13 height 13
click at [881, 495] on icon at bounding box center [877, 495] width 13 height 13
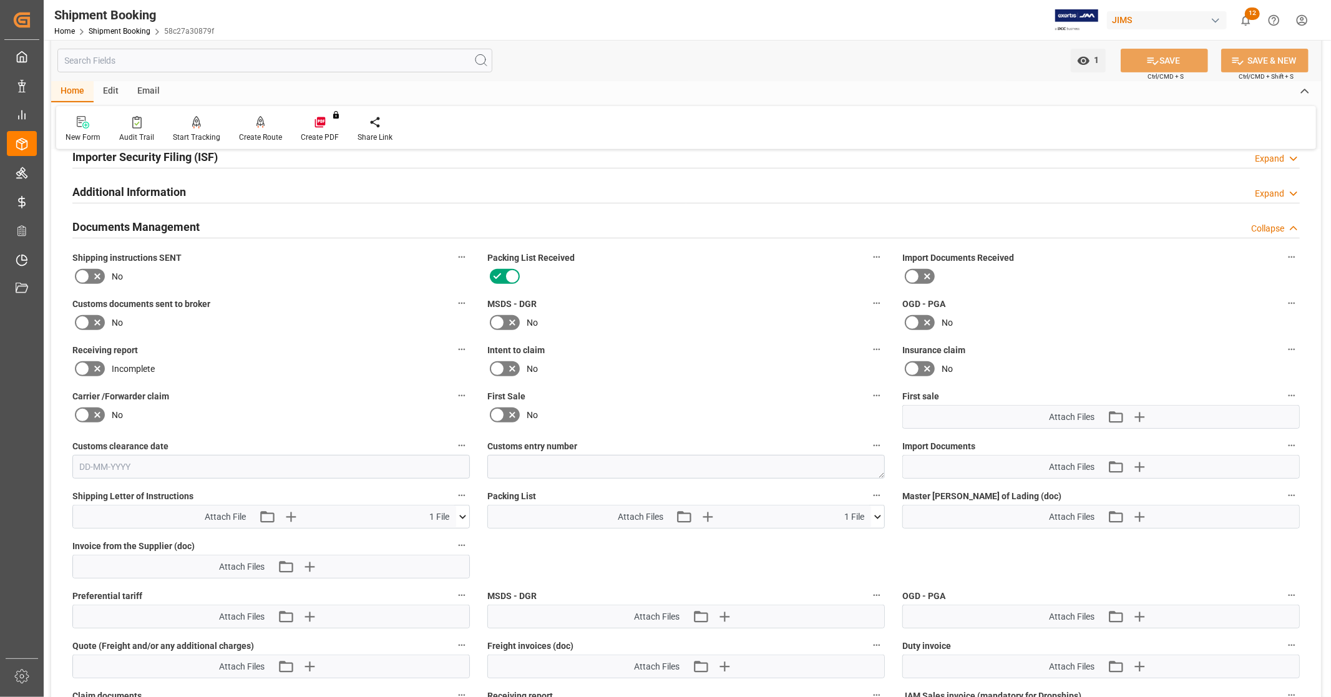
scroll to position [13, 0]
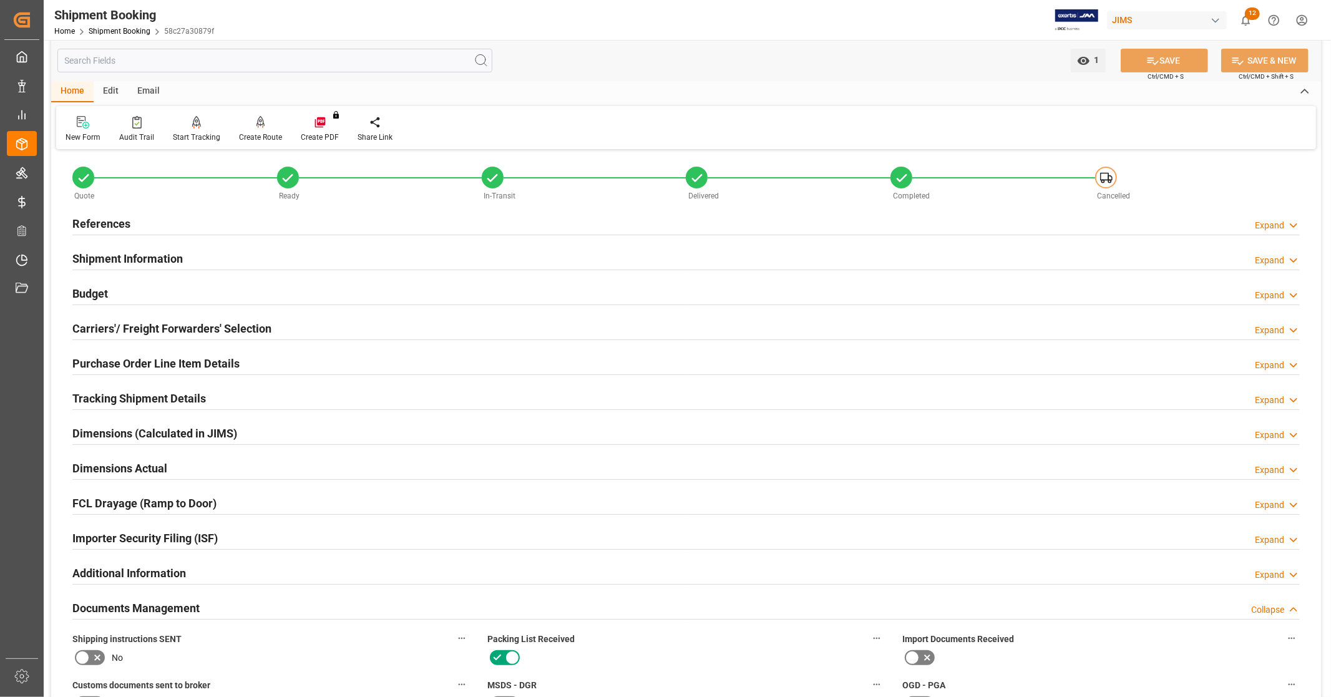
click at [108, 227] on h2 "References" at bounding box center [101, 223] width 58 height 17
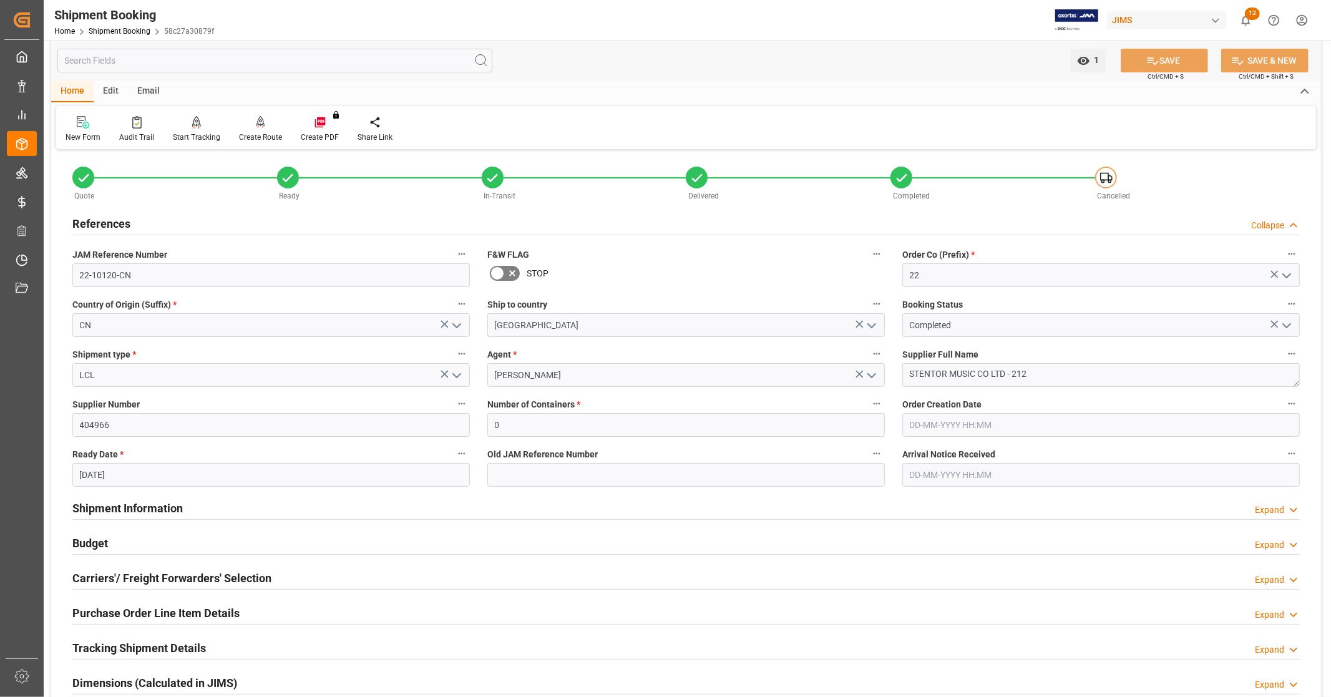
click at [110, 221] on h2 "References" at bounding box center [101, 223] width 58 height 17
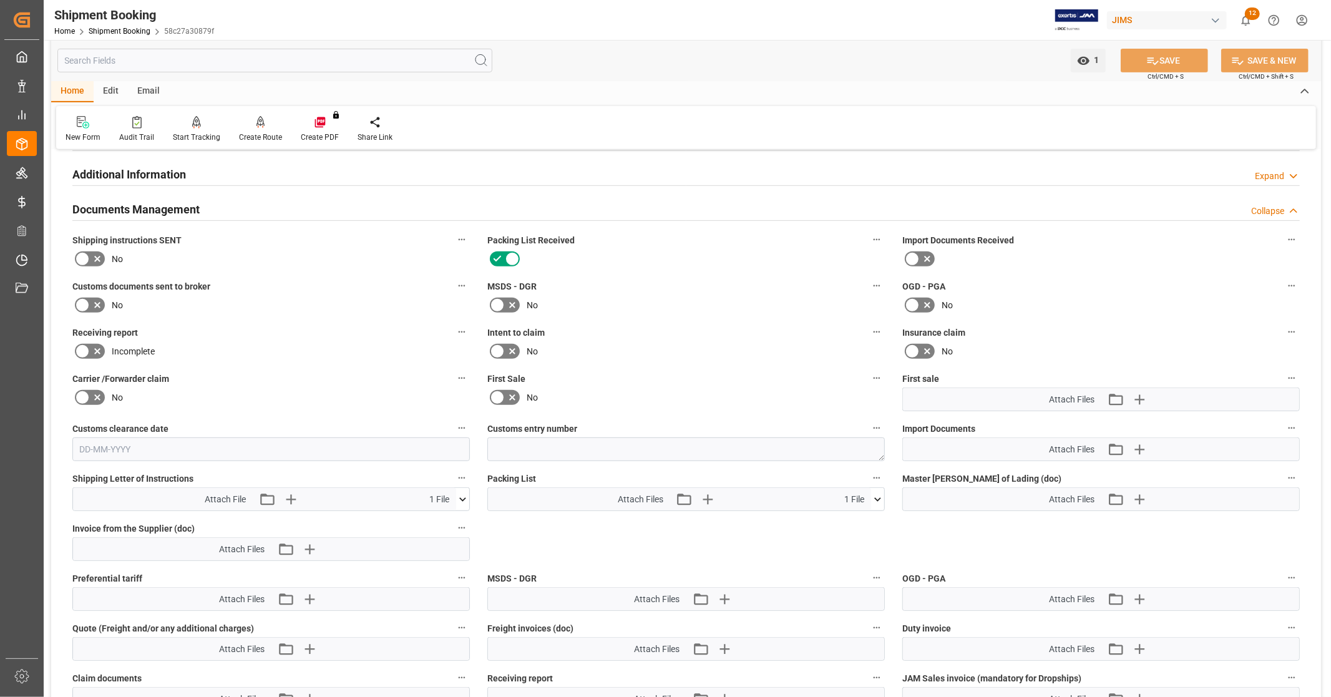
scroll to position [429, 0]
